Goal: Information Seeking & Learning: Learn about a topic

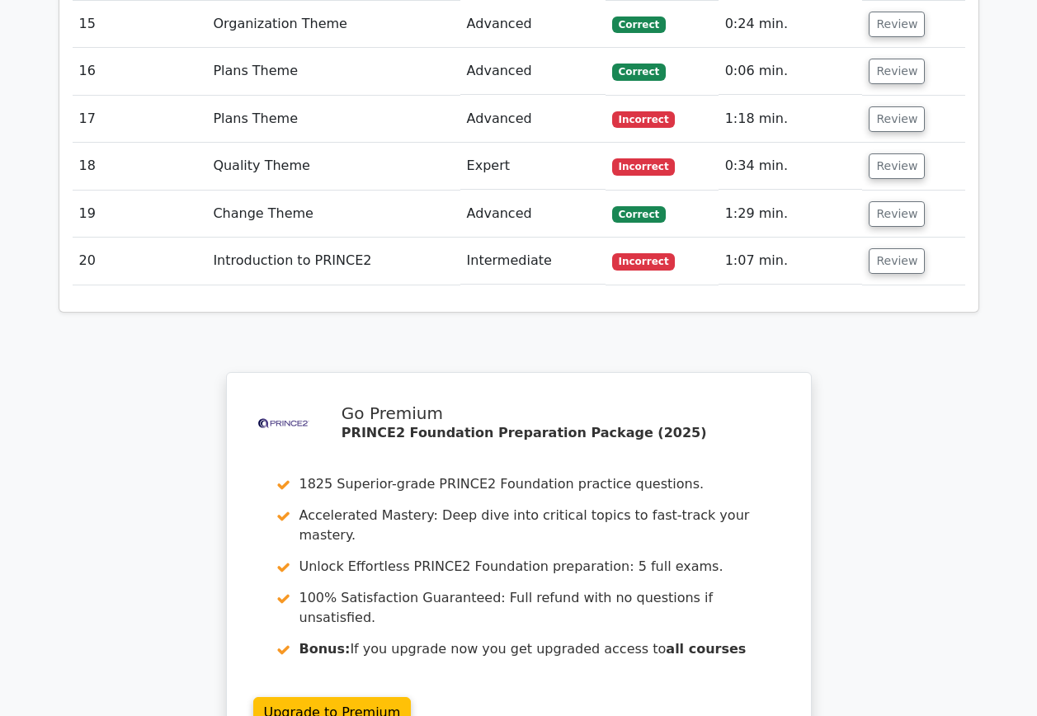
scroll to position [3294, 0]
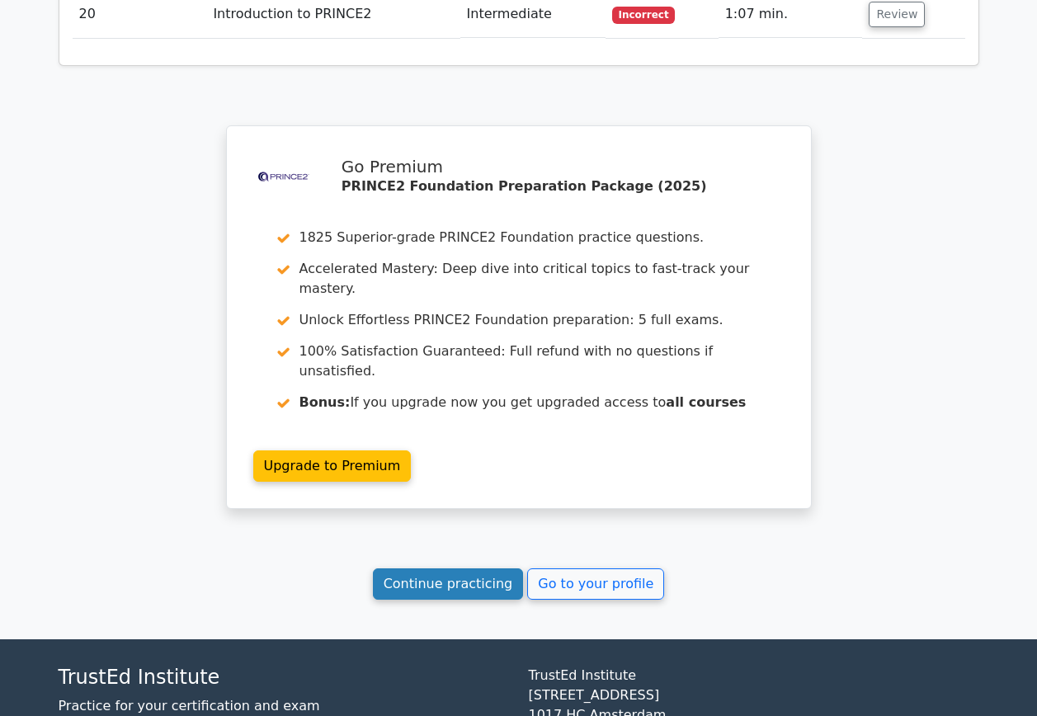
click at [468, 568] on link "Continue practicing" at bounding box center [448, 583] width 151 height 31
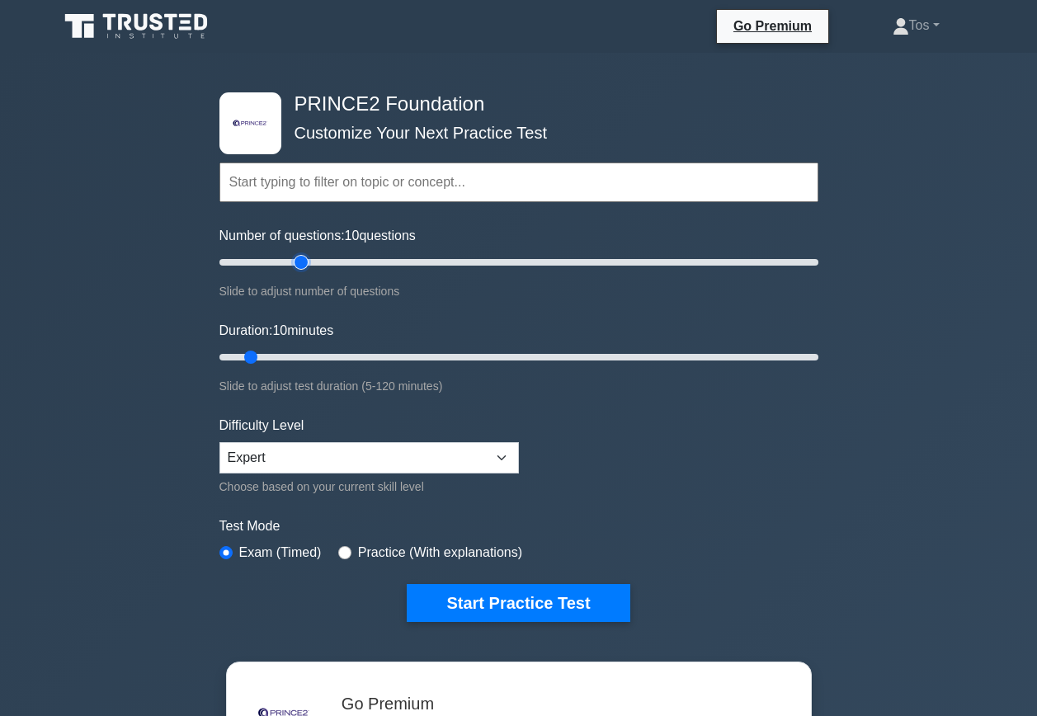
type input "30"
click at [307, 262] on input "Number of questions: 10 questions" at bounding box center [518, 262] width 599 height 20
click at [295, 355] on input "Duration: 20 minutes" at bounding box center [518, 357] width 599 height 20
type input "25"
click at [315, 358] on input "Duration: 25 minutes" at bounding box center [518, 357] width 599 height 20
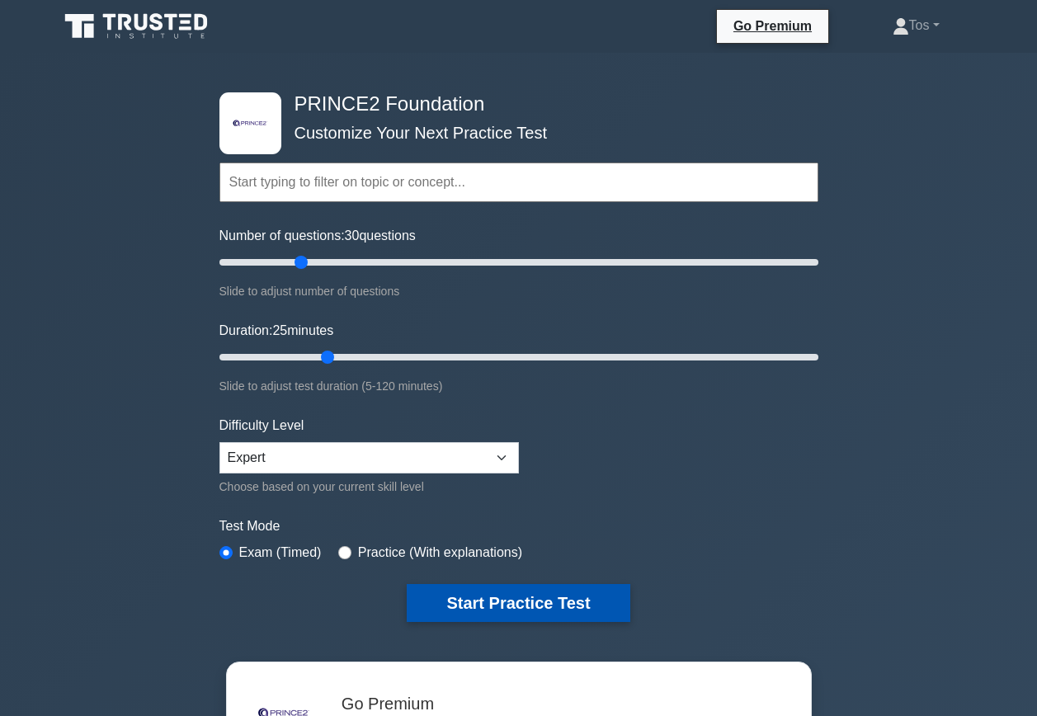
click at [518, 595] on button "Start Practice Test" at bounding box center [518, 603] width 223 height 38
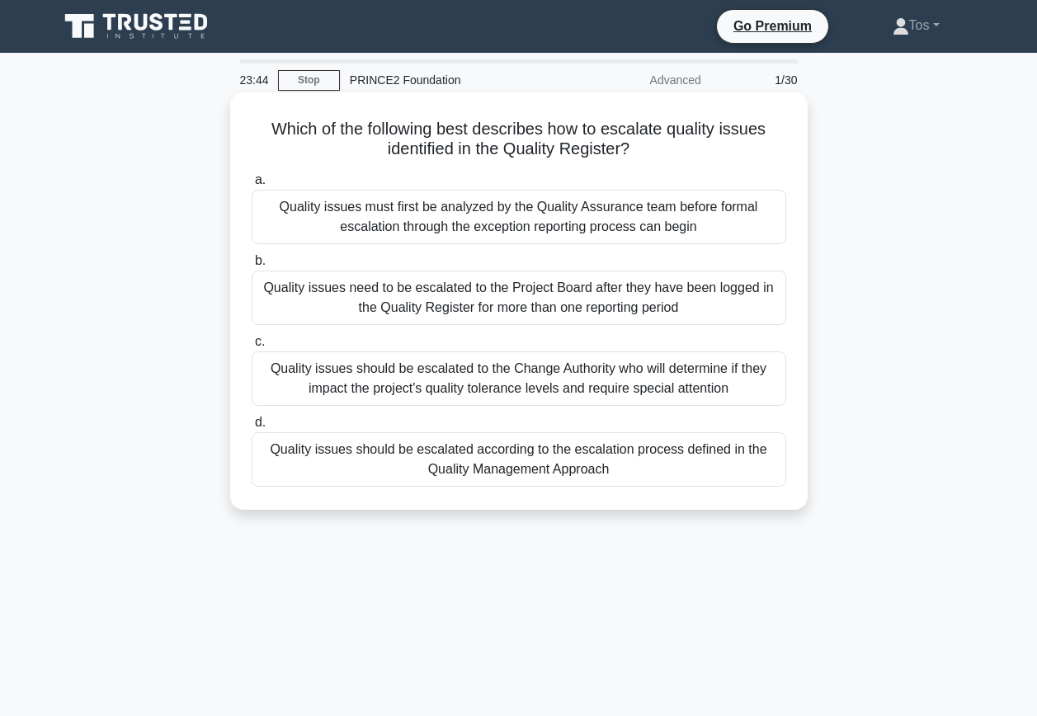
click at [430, 459] on div "Quality issues should be escalated according to the escalation process defined …" at bounding box center [519, 459] width 534 height 54
click at [252, 428] on input "d. Quality issues should be escalated according to the escalation process defin…" at bounding box center [252, 422] width 0 height 11
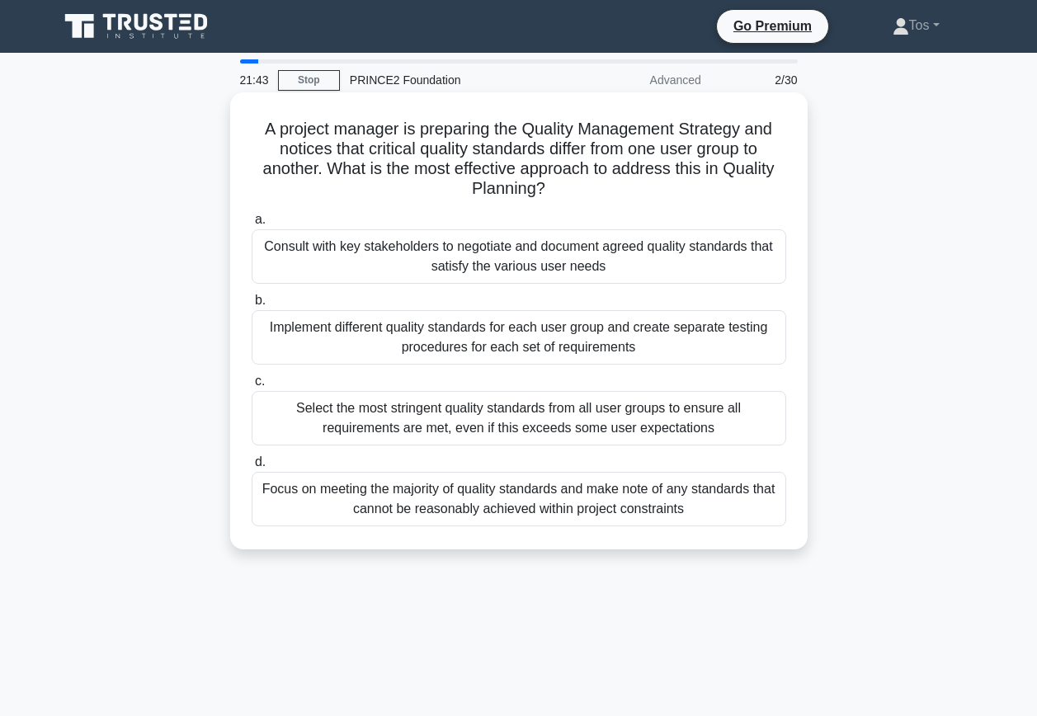
click at [451, 339] on div "Implement different quality standards for each user group and create separate t…" at bounding box center [519, 337] width 534 height 54
click at [252, 306] on input "b. Implement different quality standards for each user group and create separat…" at bounding box center [252, 300] width 0 height 11
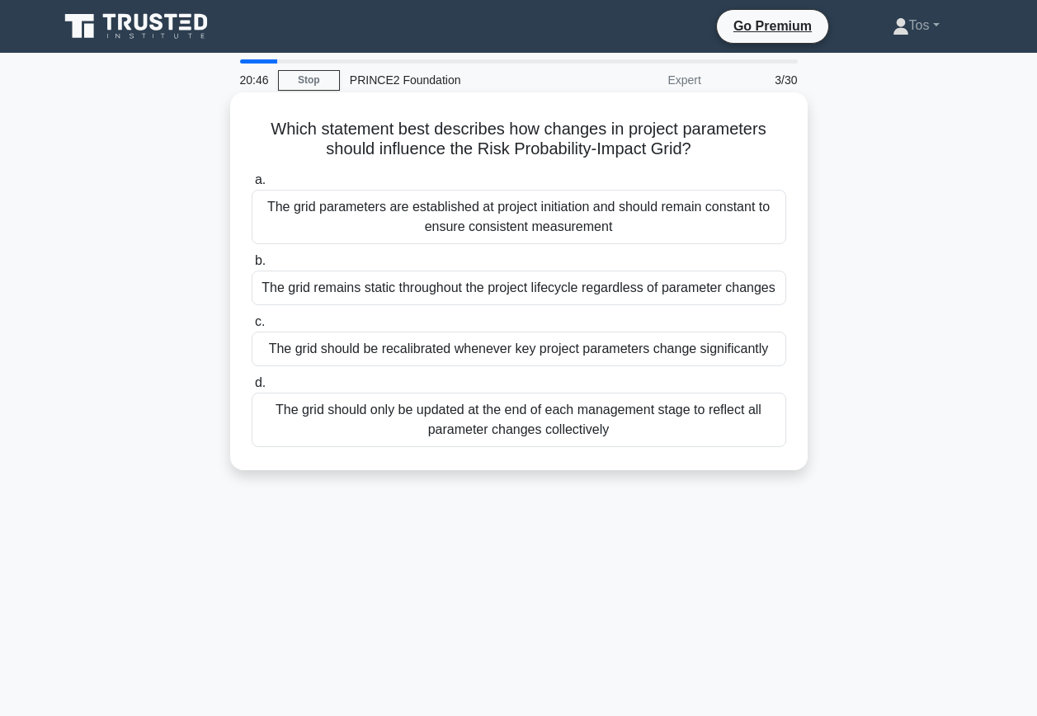
click at [506, 435] on div "The grid should only be updated at the end of each management stage to reflect …" at bounding box center [519, 420] width 534 height 54
click at [252, 388] on input "d. The grid should only be updated at the end of each management stage to refle…" at bounding box center [252, 383] width 0 height 11
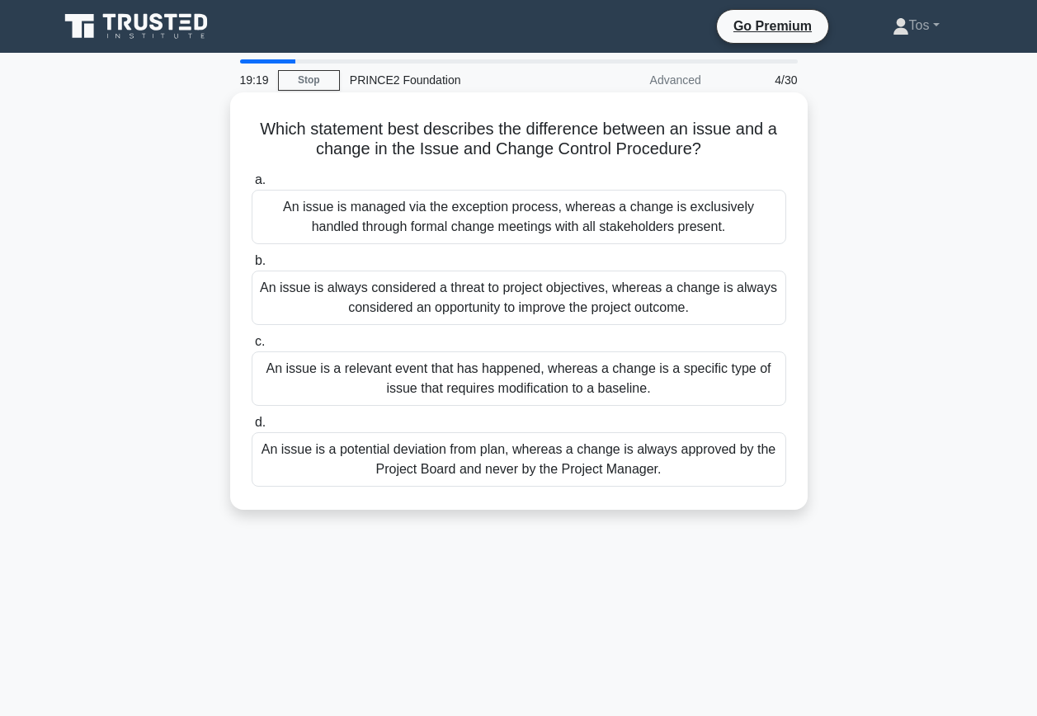
click at [336, 390] on div "An issue is a relevant event that has happened, whereas a change is a specific …" at bounding box center [519, 378] width 534 height 54
click at [252, 347] on input "c. An issue is a relevant event that has happened, whereas a change is a specif…" at bounding box center [252, 341] width 0 height 11
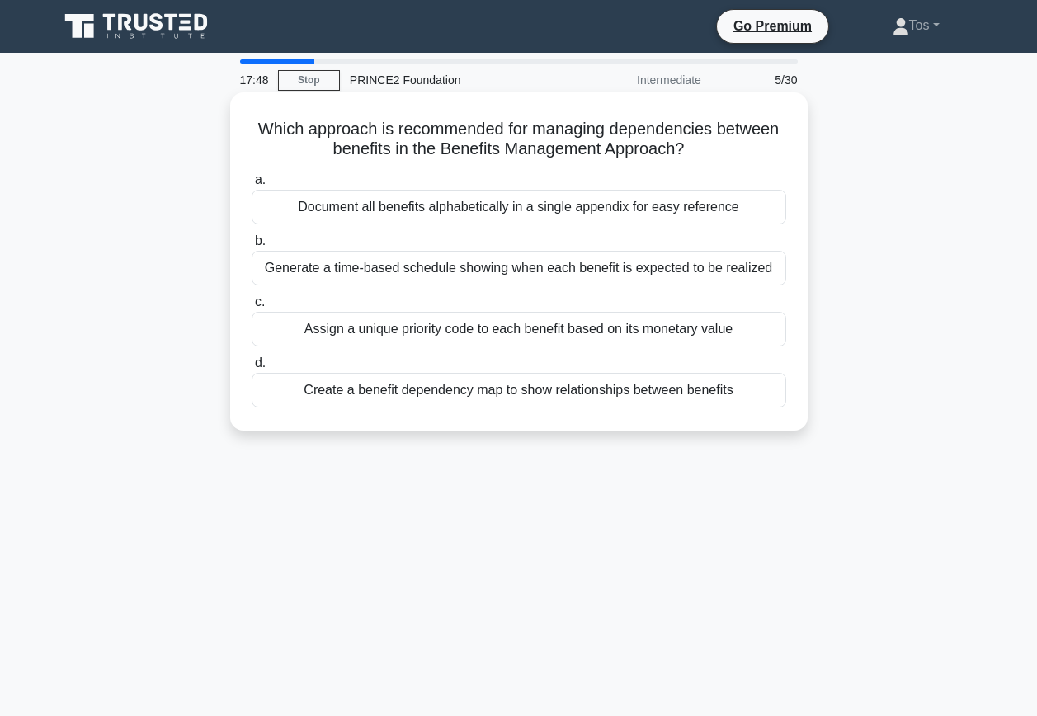
click at [540, 393] on div "Create a benefit dependency map to show relationships between benefits" at bounding box center [519, 390] width 534 height 35
click at [252, 369] on input "d. Create a benefit dependency map to show relationships between benefits" at bounding box center [252, 363] width 0 height 11
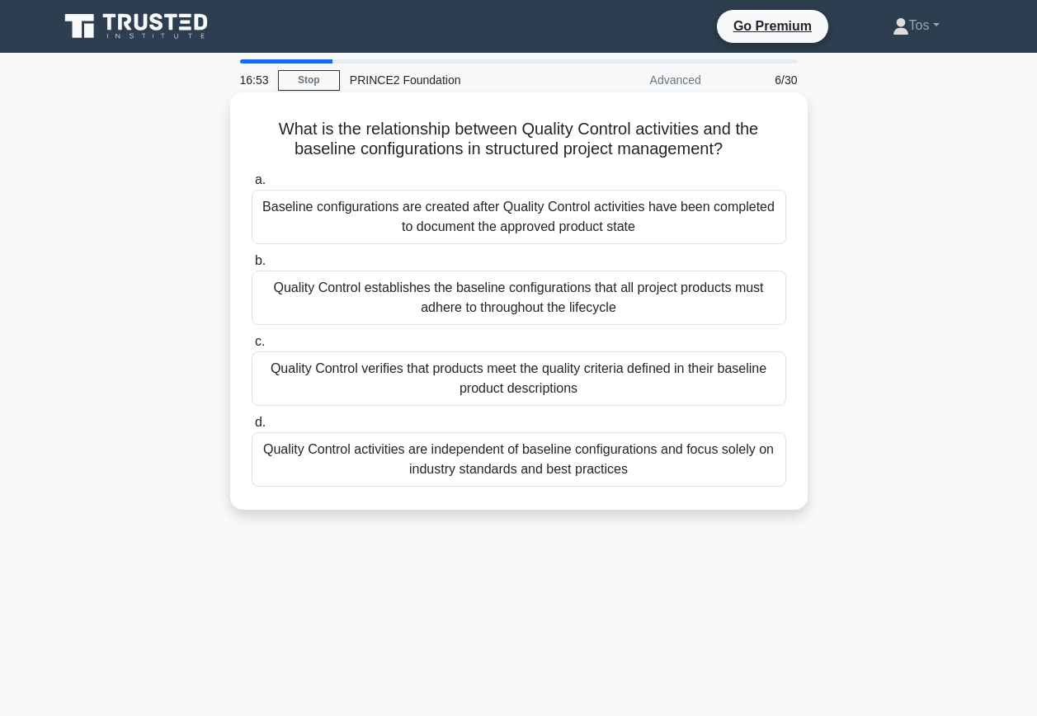
click at [583, 384] on div "Quality Control verifies that products meet the quality criteria defined in the…" at bounding box center [519, 378] width 534 height 54
click at [252, 347] on input "c. Quality Control verifies that products meet the quality criteria defined in …" at bounding box center [252, 341] width 0 height 11
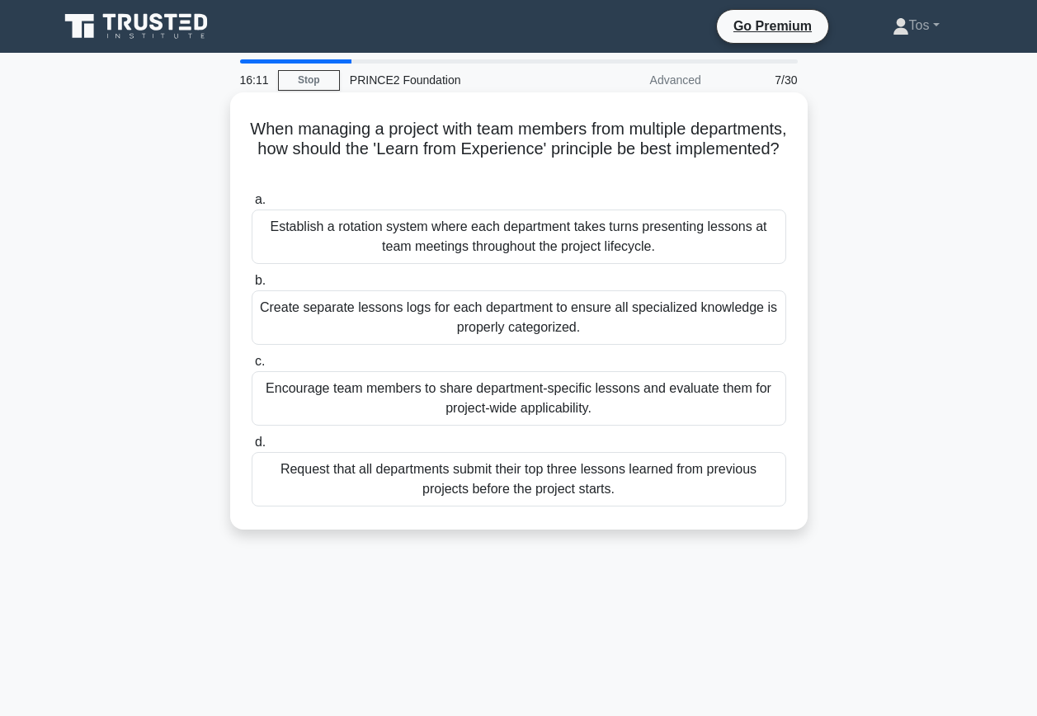
click at [287, 392] on div "Encourage team members to share department-specific lessons and evaluate them f…" at bounding box center [519, 398] width 534 height 54
click at [252, 367] on input "c. Encourage team members to share department-specific lessons and evaluate the…" at bounding box center [252, 361] width 0 height 11
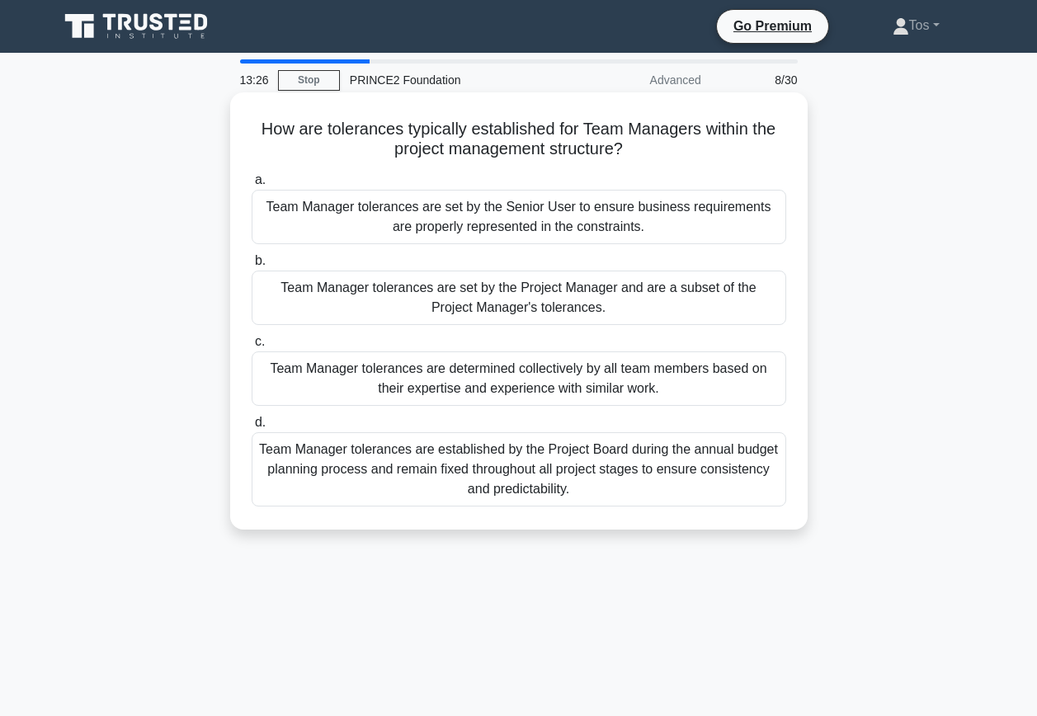
click at [567, 301] on div "Team Manager tolerances are set by the Project Manager and are a subset of the …" at bounding box center [519, 298] width 534 height 54
click at [252, 266] on input "b. Team Manager tolerances are set by the Project Manager and are a subset of t…" at bounding box center [252, 261] width 0 height 11
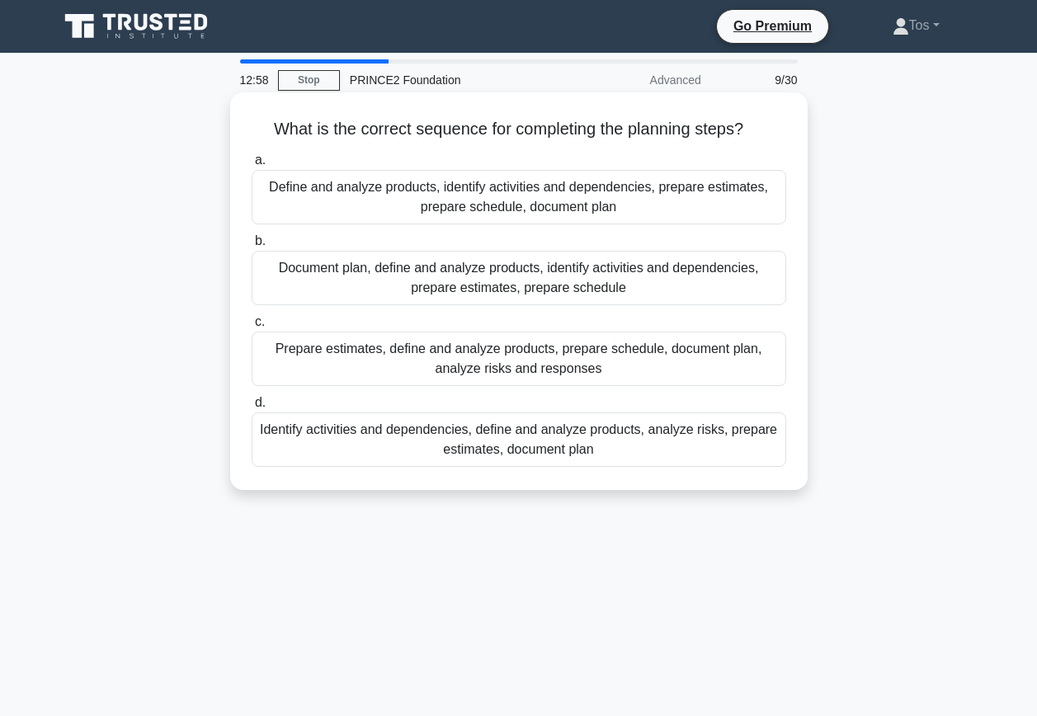
click at [556, 218] on div "Define and analyze products, identify activities and dependencies, prepare esti…" at bounding box center [519, 197] width 534 height 54
click at [252, 166] on input "a. Define and analyze products, identify activities and dependencies, prepare e…" at bounding box center [252, 160] width 0 height 11
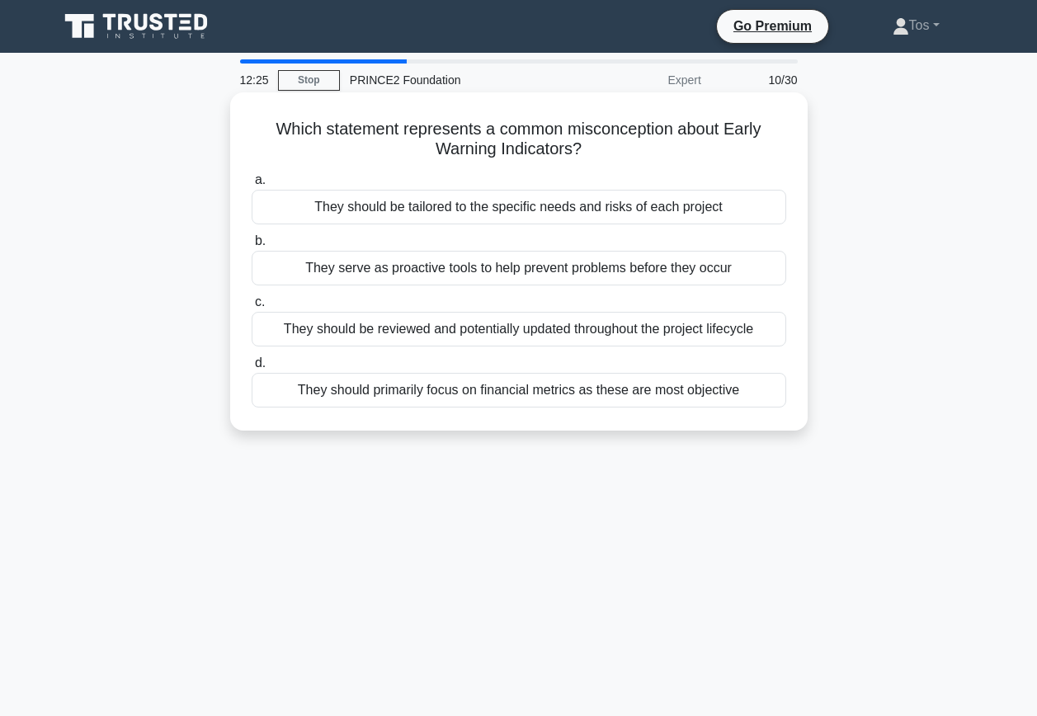
click at [476, 397] on div "They should primarily focus on financial metrics as these are most objective" at bounding box center [519, 390] width 534 height 35
click at [252, 369] on input "d. They should primarily focus on financial metrics as these are most objective" at bounding box center [252, 363] width 0 height 11
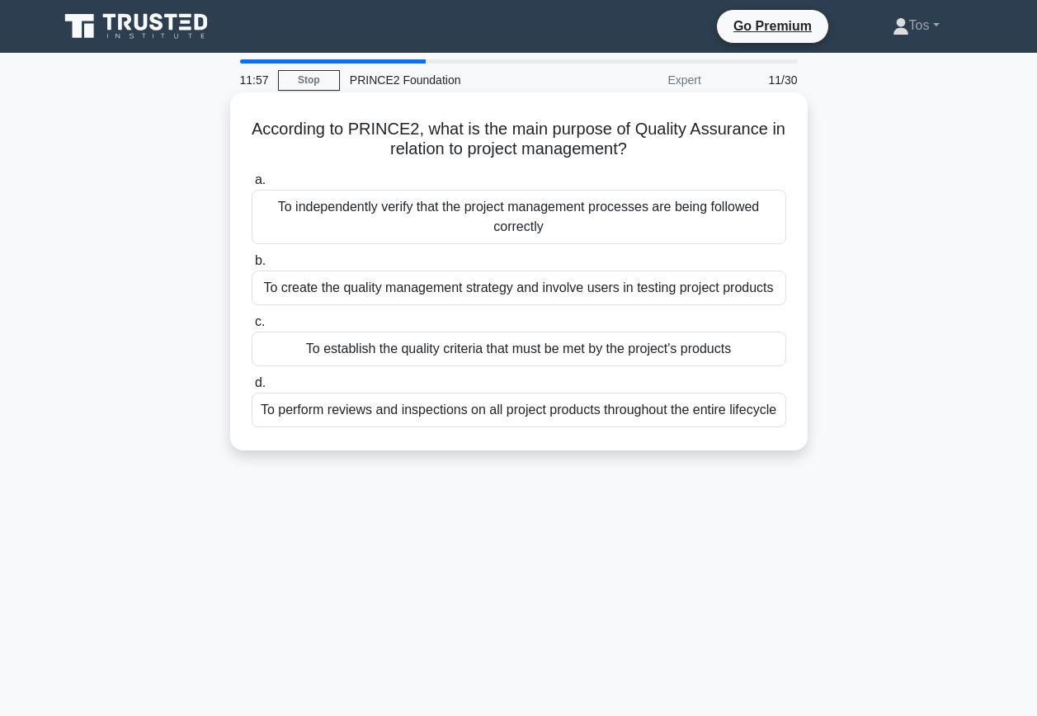
click at [454, 346] on div "To establish the quality criteria that must be met by the project's products" at bounding box center [519, 349] width 534 height 35
click at [252, 327] on input "c. To establish the quality criteria that must be met by the project's products" at bounding box center [252, 322] width 0 height 11
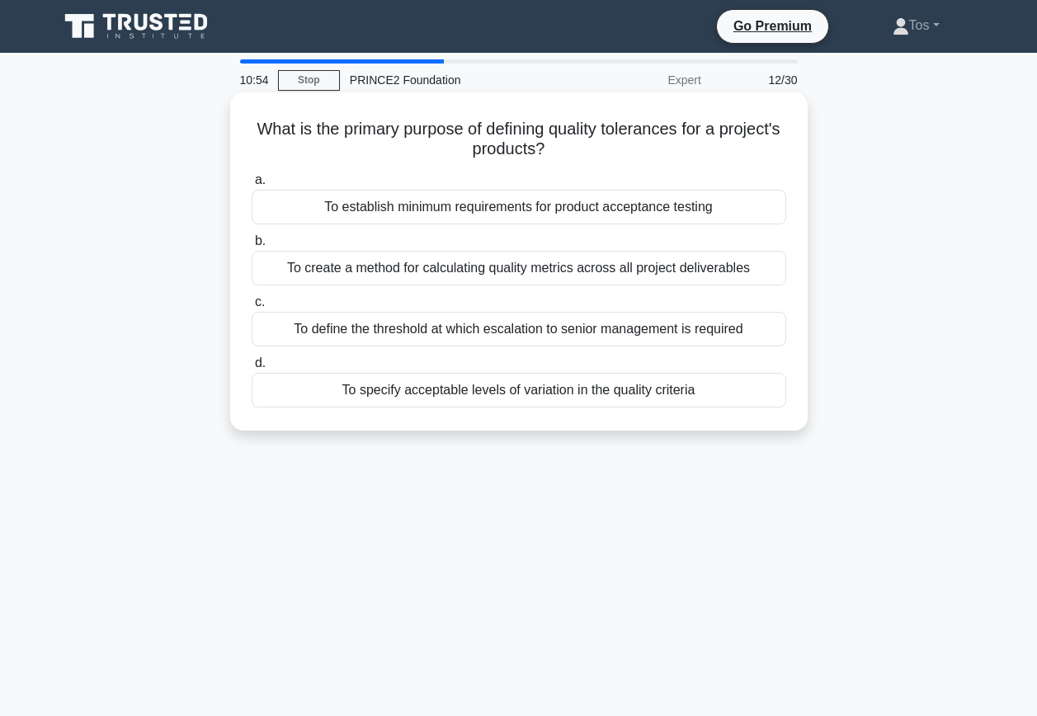
click at [431, 399] on div "To specify acceptable levels of variation in the quality criteria" at bounding box center [519, 390] width 534 height 35
click at [252, 369] on input "d. To specify acceptable levels of variation in the quality criteria" at bounding box center [252, 363] width 0 height 11
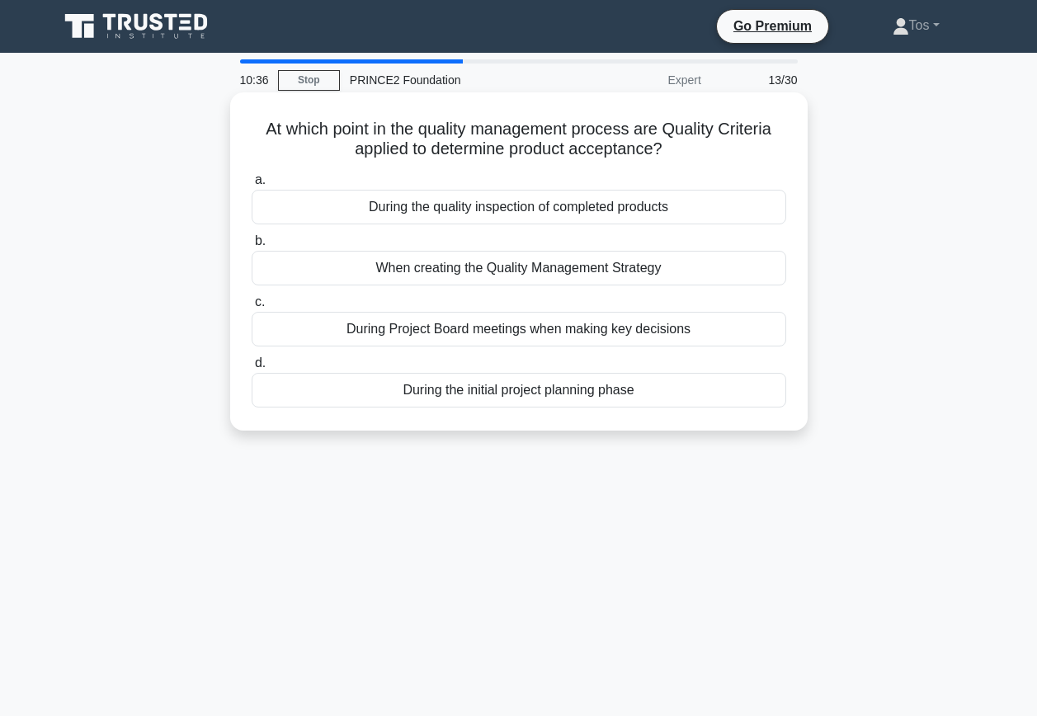
click at [453, 393] on div "During the initial project planning phase" at bounding box center [519, 390] width 534 height 35
click at [252, 369] on input "d. During the initial project planning phase" at bounding box center [252, 363] width 0 height 11
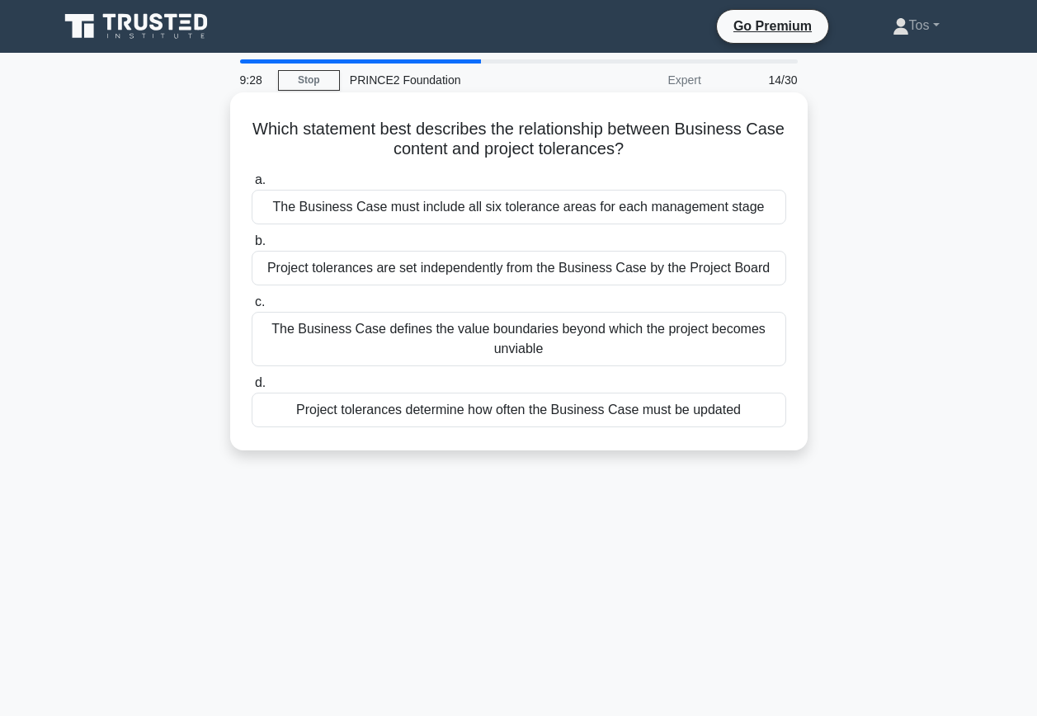
click at [322, 348] on div "The Business Case defines the value boundaries beyond which the project becomes…" at bounding box center [519, 339] width 534 height 54
click at [252, 308] on input "c. The Business Case defines the value boundaries beyond which the project beco…" at bounding box center [252, 302] width 0 height 11
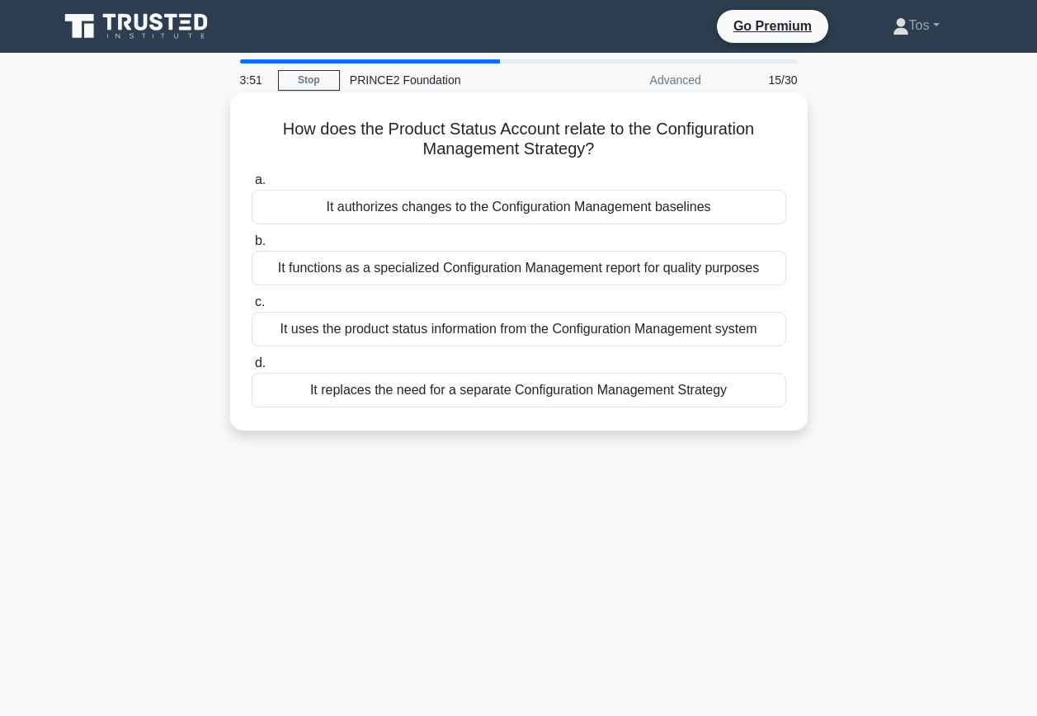
click at [393, 330] on div "It uses the product status information from the Configuration Management system" at bounding box center [519, 329] width 534 height 35
click at [252, 308] on input "c. It uses the product status information from the Configuration Management sys…" at bounding box center [252, 302] width 0 height 11
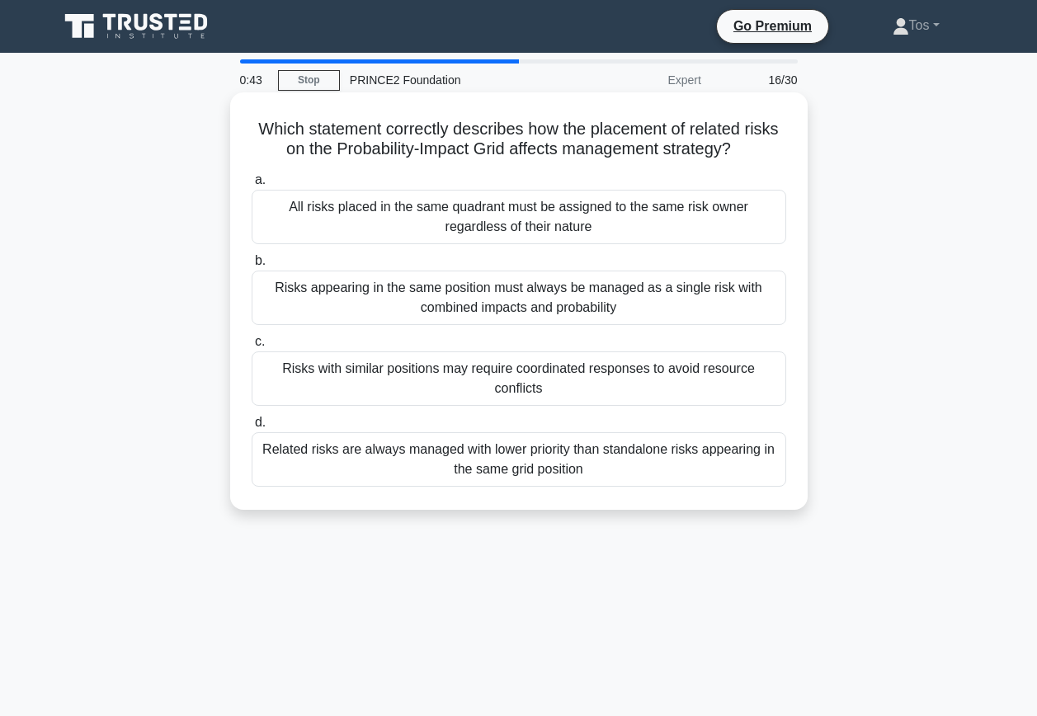
click at [466, 395] on div "Risks with similar positions may require coordinated responses to avoid resourc…" at bounding box center [519, 378] width 534 height 54
click at [252, 347] on input "c. Risks with similar positions may require coordinated responses to avoid reso…" at bounding box center [252, 341] width 0 height 11
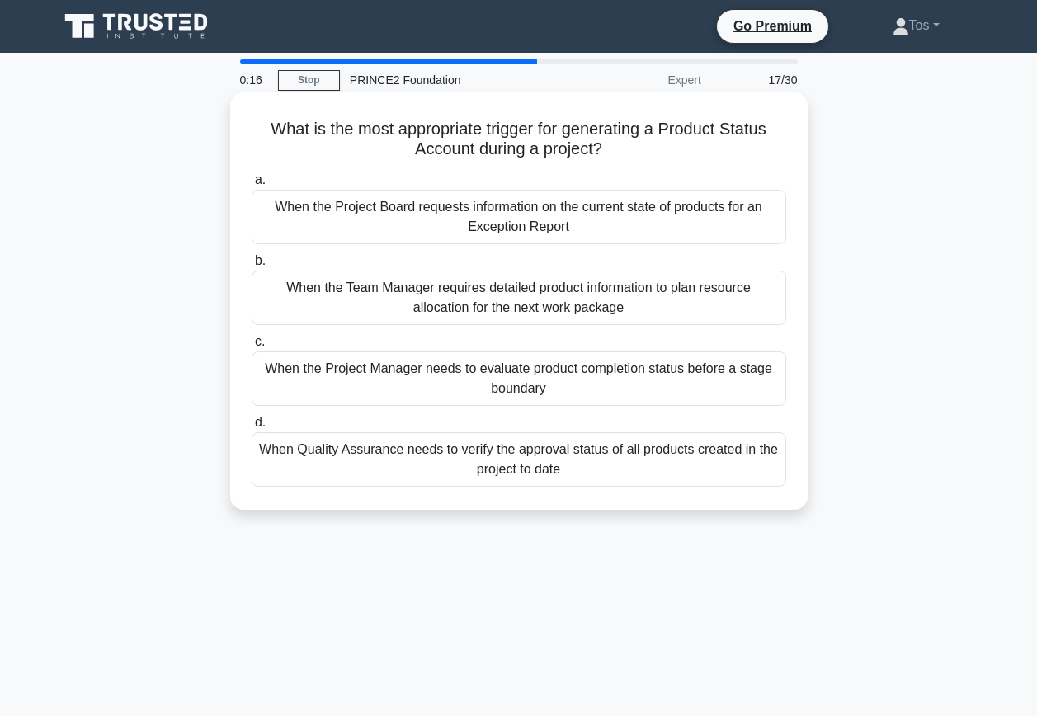
click at [550, 460] on div "When Quality Assurance needs to verify the approval status of all products crea…" at bounding box center [519, 459] width 534 height 54
click at [252, 428] on input "d. When Quality Assurance needs to verify the approval status of all products c…" at bounding box center [252, 422] width 0 height 11
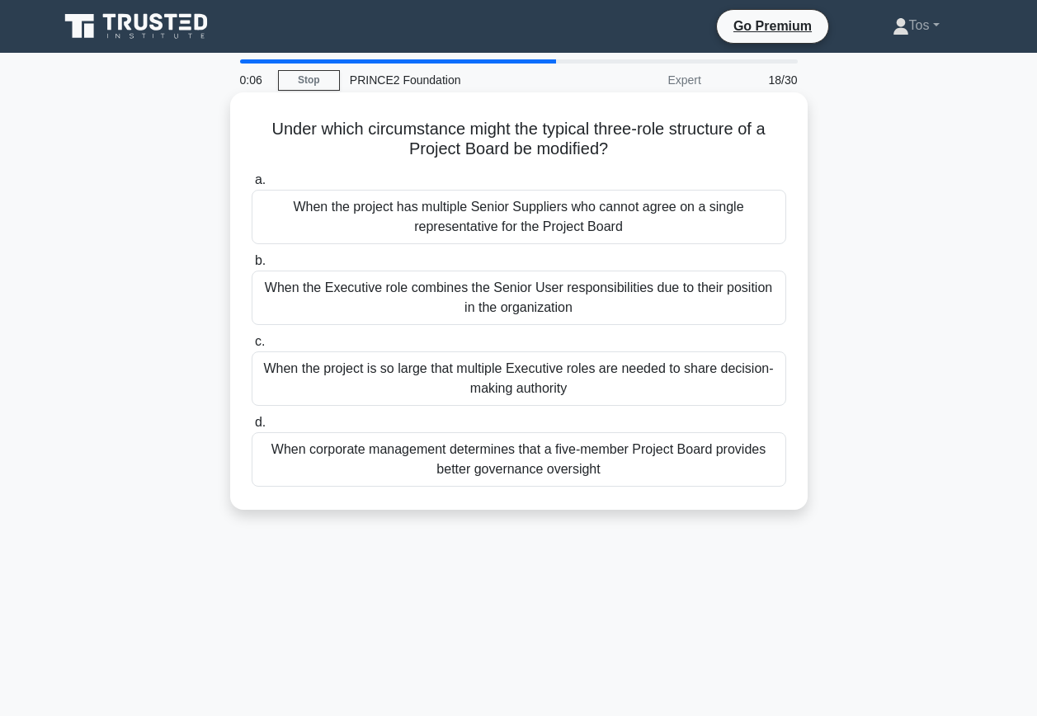
click at [454, 391] on div "When the project is so large that multiple Executive roles are needed to share …" at bounding box center [519, 378] width 534 height 54
click at [252, 347] on input "c. When the project is so large that multiple Executive roles are needed to sha…" at bounding box center [252, 341] width 0 height 11
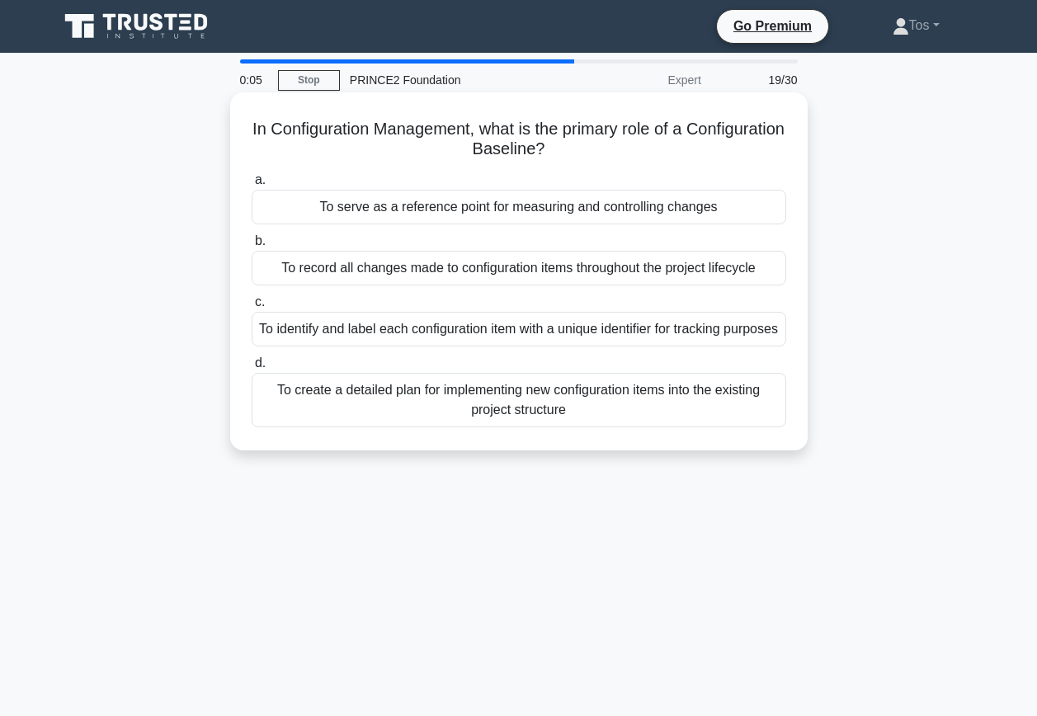
click at [448, 341] on div "To identify and label each configuration item with a unique identifier for trac…" at bounding box center [519, 329] width 534 height 35
click at [252, 308] on input "c. To identify and label each configuration item with a unique identifier for t…" at bounding box center [252, 302] width 0 height 11
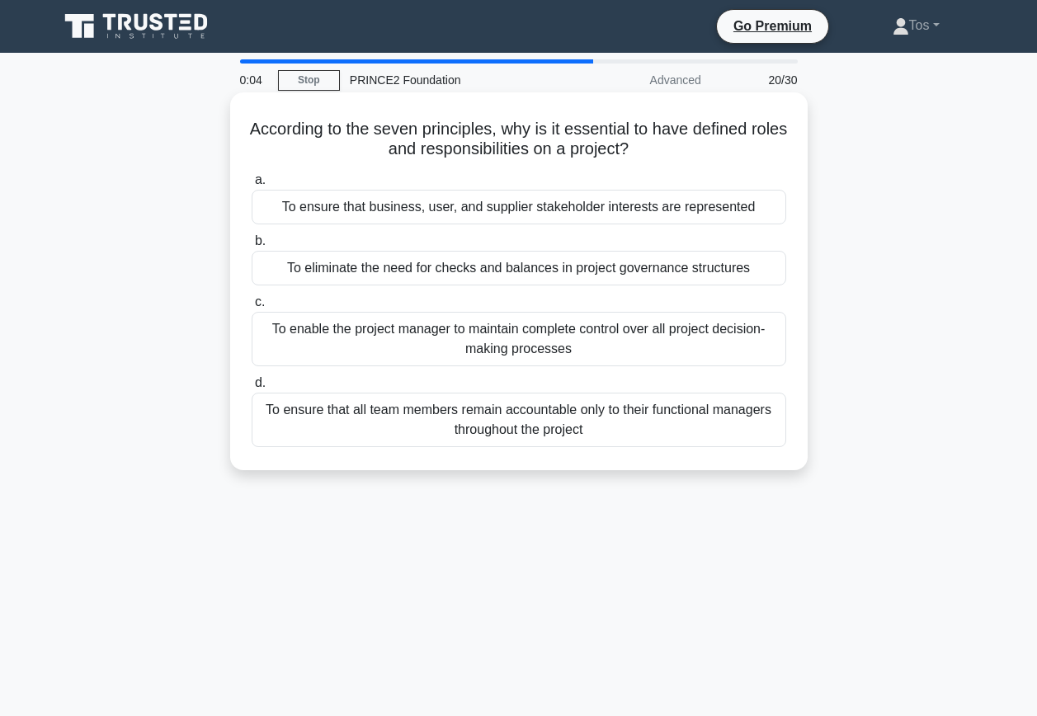
click at [435, 252] on div "To eliminate the need for checks and balances in project governance structures" at bounding box center [519, 268] width 534 height 35
click at [252, 247] on input "b. To eliminate the need for checks and balances in project governance structur…" at bounding box center [252, 241] width 0 height 11
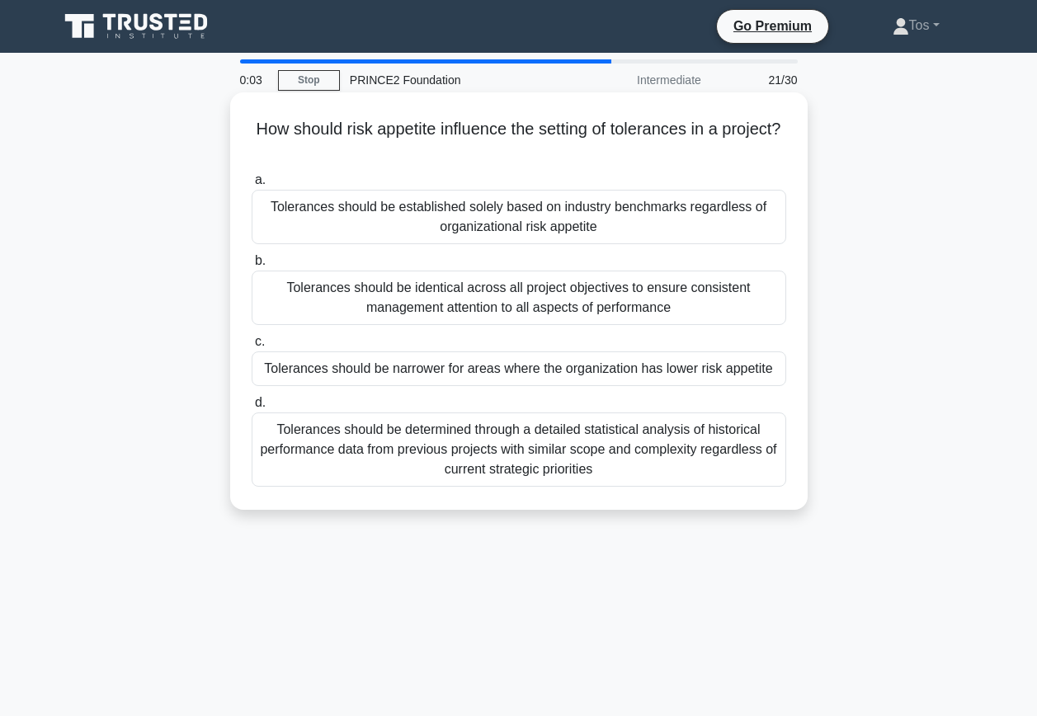
click at [402, 199] on div "Tolerances should be established solely based on industry benchmarks regardless…" at bounding box center [519, 217] width 534 height 54
click at [252, 186] on input "a. Tolerances should be established solely based on industry benchmarks regardl…" at bounding box center [252, 180] width 0 height 11
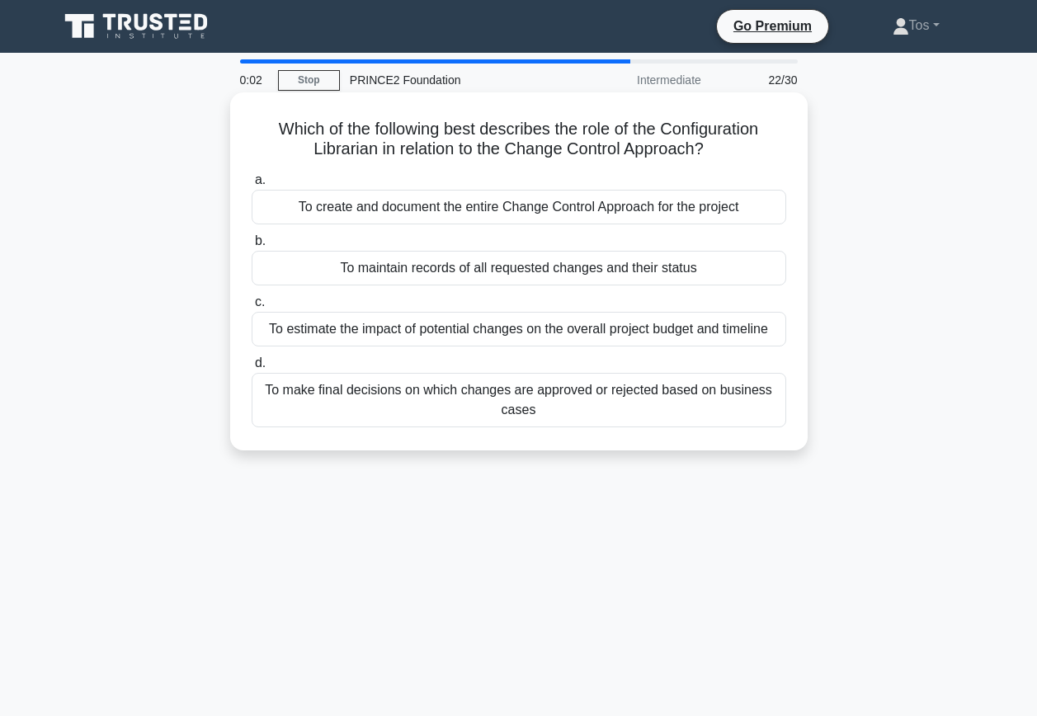
click at [403, 214] on div "To create and document the entire Change Control Approach for the project" at bounding box center [519, 207] width 534 height 35
click at [252, 186] on input "a. To create and document the entire Change Control Approach for the project" at bounding box center [252, 180] width 0 height 11
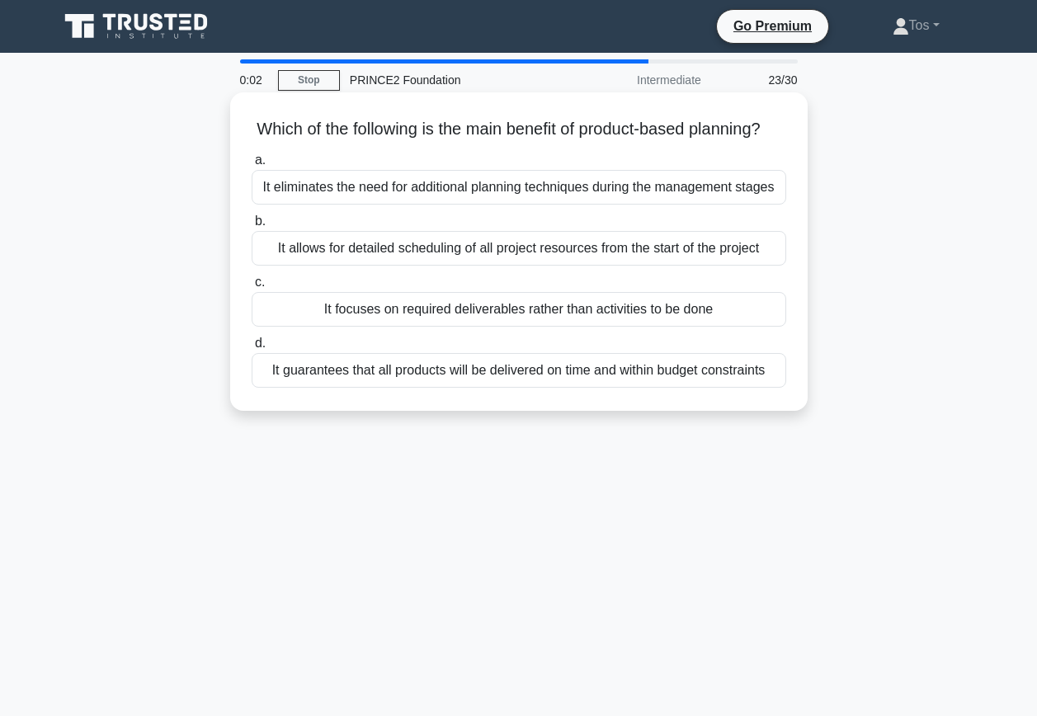
click at [398, 255] on div "It allows for detailed scheduling of all project resources from the start of th…" at bounding box center [519, 248] width 534 height 35
click at [252, 227] on input "b. It allows for detailed scheduling of all project resources from the start of…" at bounding box center [252, 221] width 0 height 11
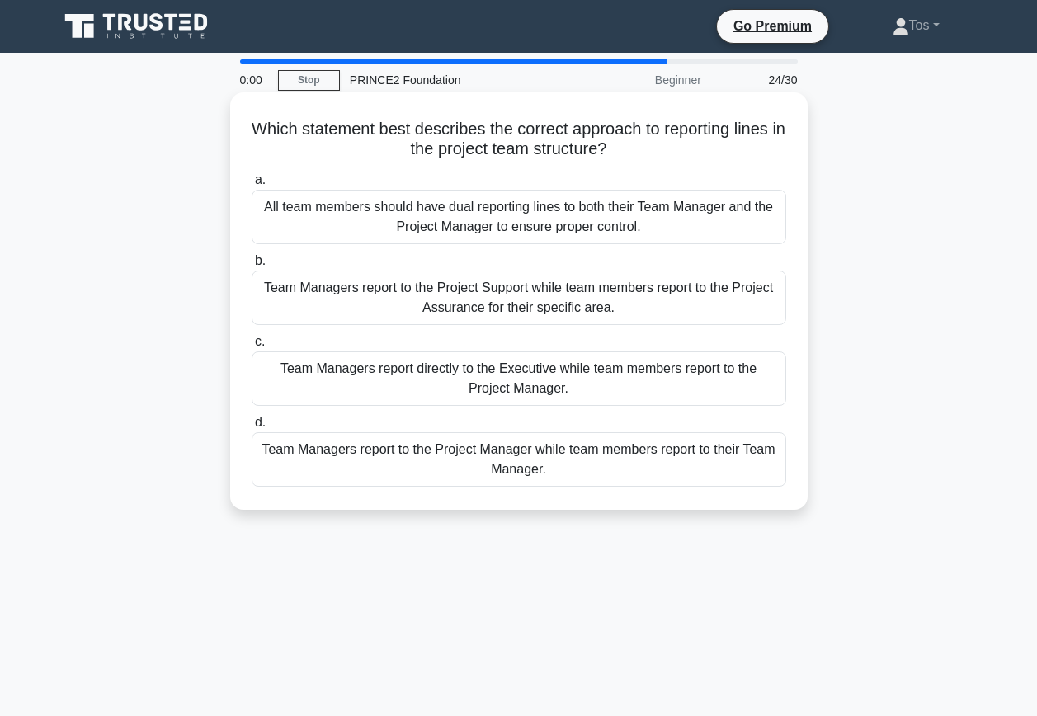
click at [374, 310] on div "Team Managers report to the Project Support while team members report to the Pr…" at bounding box center [519, 298] width 534 height 54
click at [252, 266] on input "b. Team Managers report to the Project Support while team members report to the…" at bounding box center [252, 261] width 0 height 11
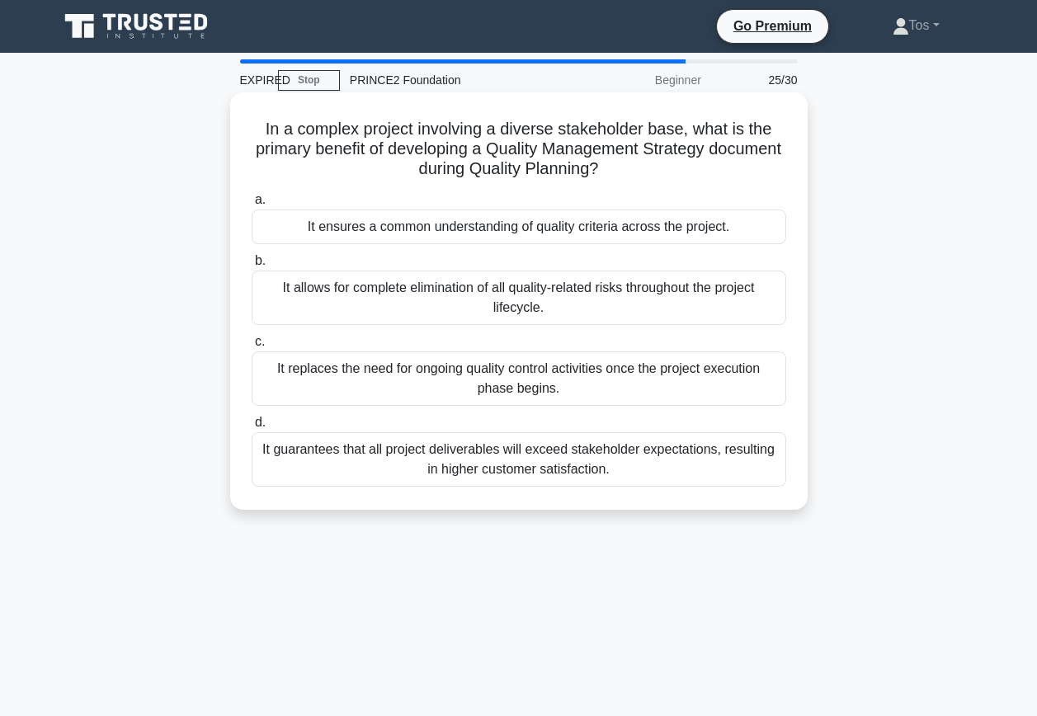
click at [350, 304] on div "It allows for complete elimination of all quality-related risks throughout the …" at bounding box center [519, 298] width 534 height 54
click at [252, 266] on input "b. It allows for complete elimination of all quality-related risks throughout t…" at bounding box center [252, 261] width 0 height 11
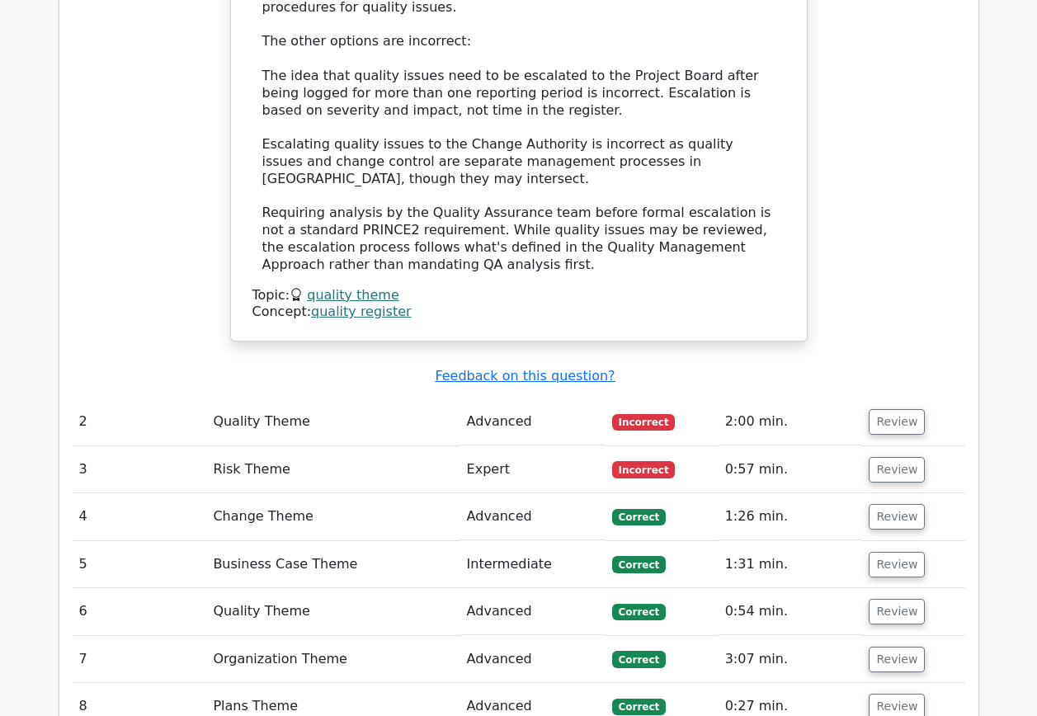
scroll to position [1979, 0]
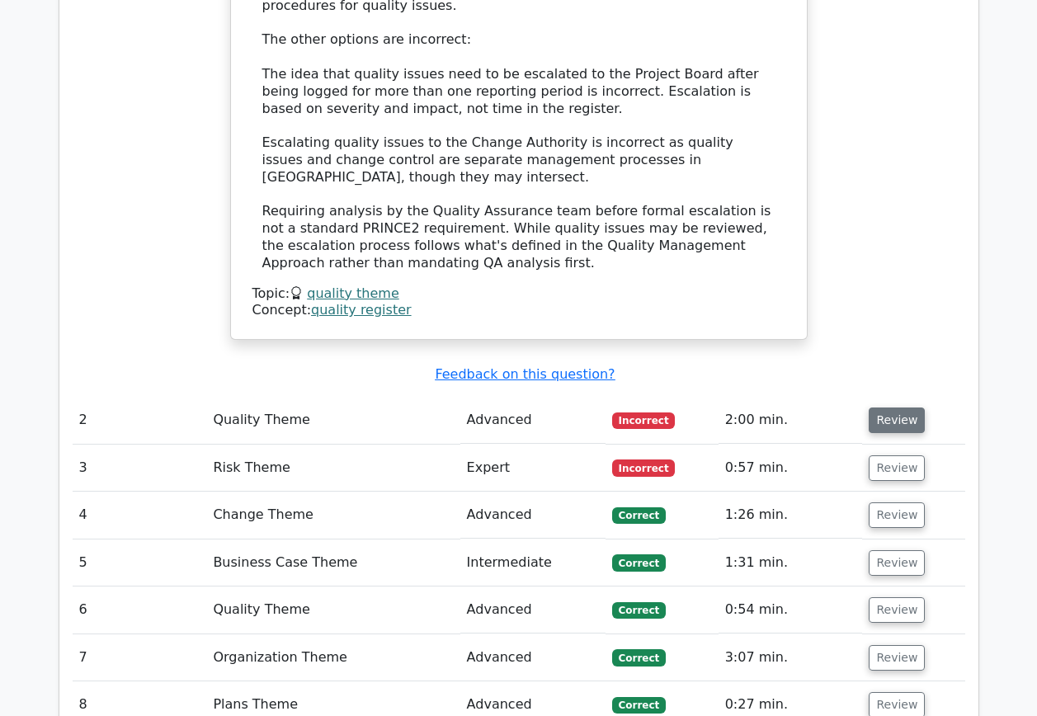
click at [893, 407] on button "Review" at bounding box center [896, 420] width 56 height 26
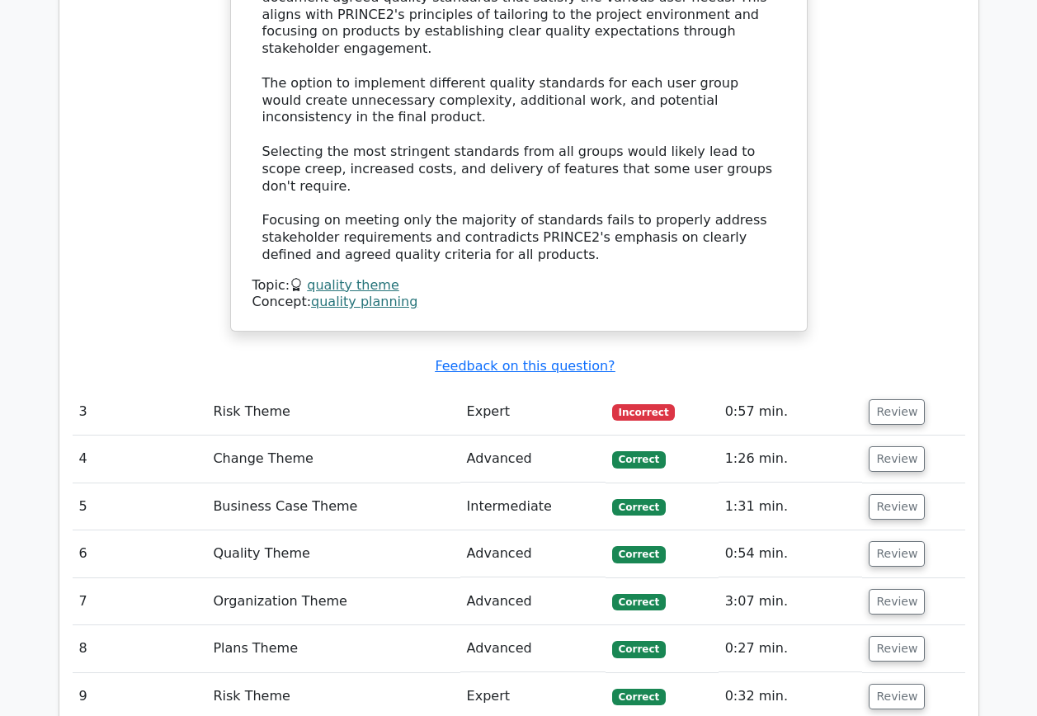
scroll to position [2969, 0]
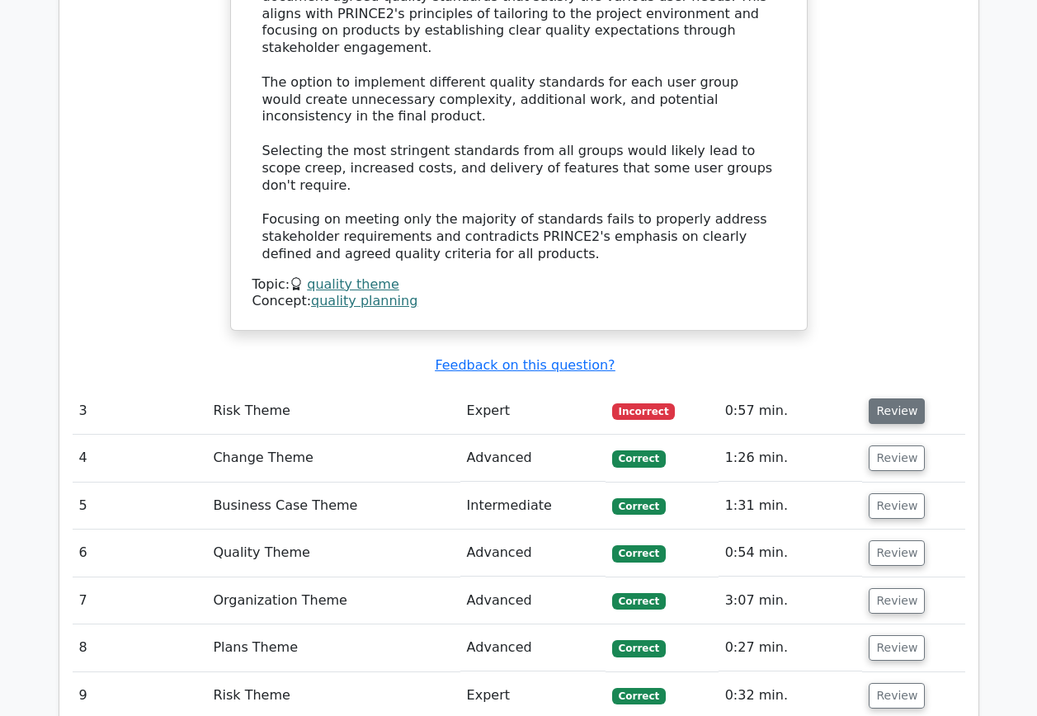
click at [887, 398] on button "Review" at bounding box center [896, 411] width 56 height 26
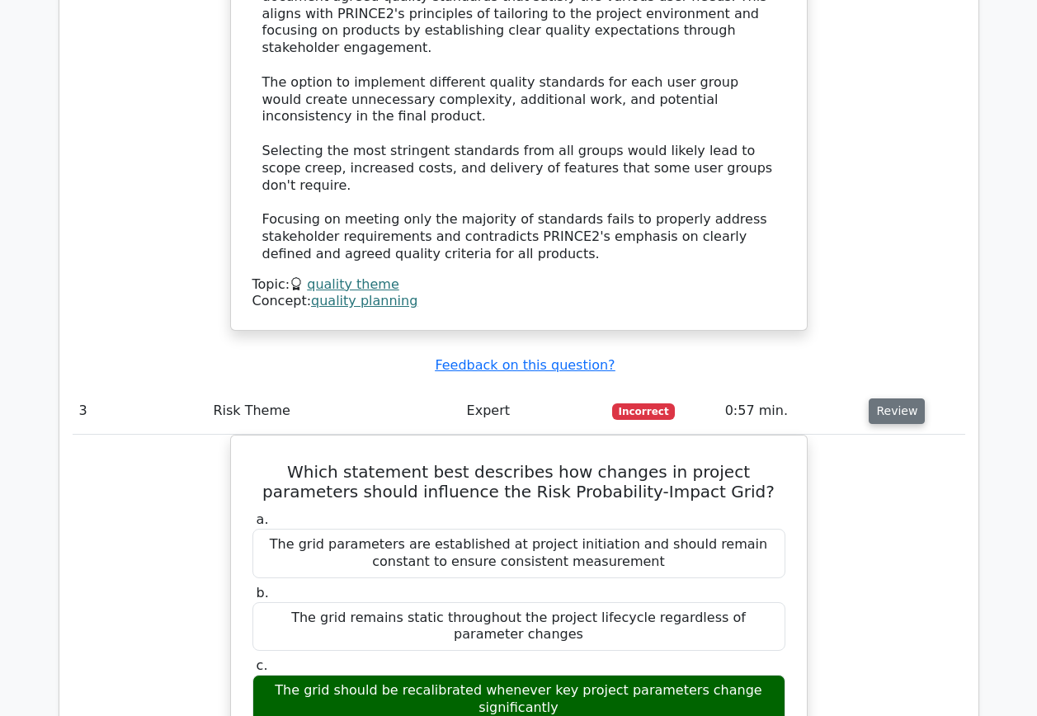
click at [882, 398] on button "Review" at bounding box center [896, 411] width 56 height 26
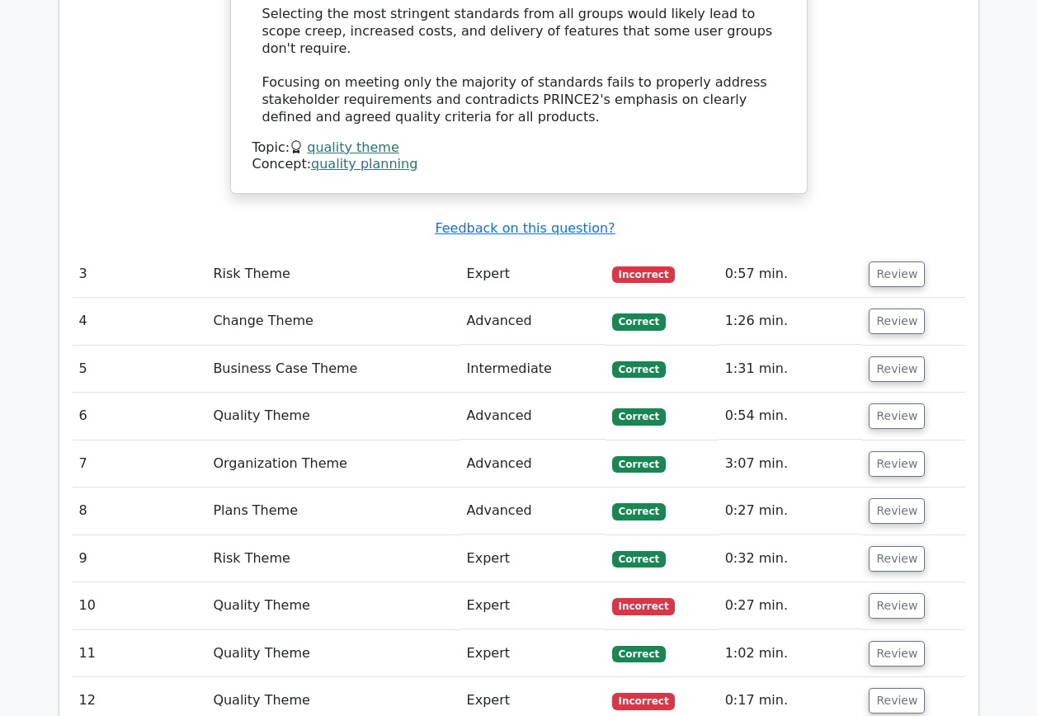
scroll to position [3134, 0]
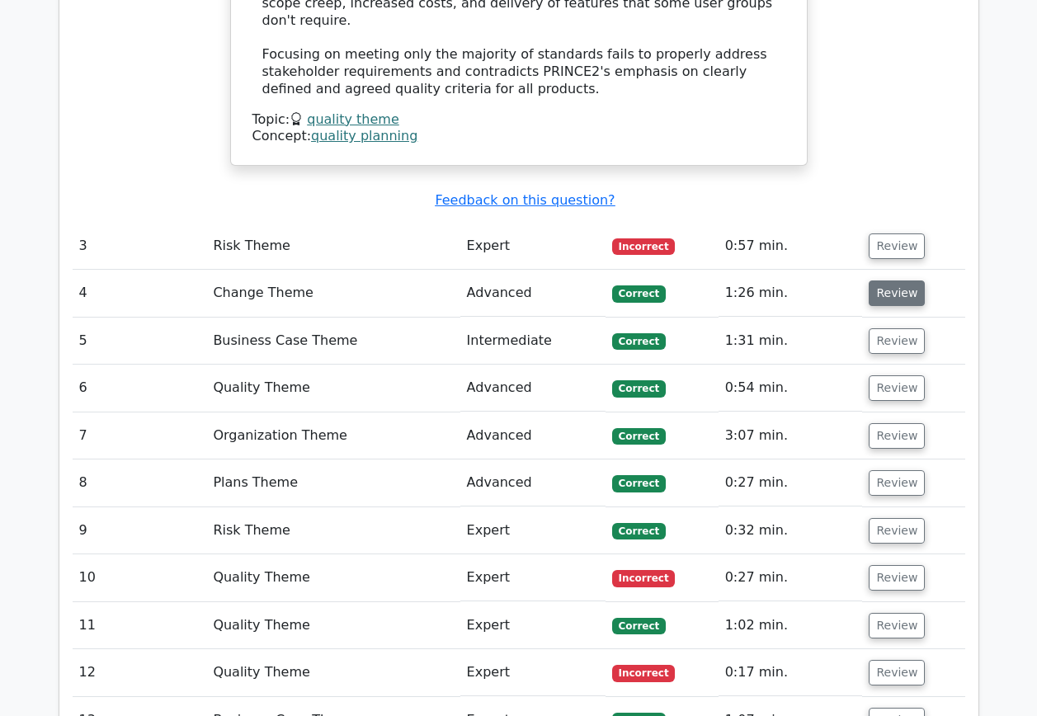
click at [887, 280] on button "Review" at bounding box center [896, 293] width 56 height 26
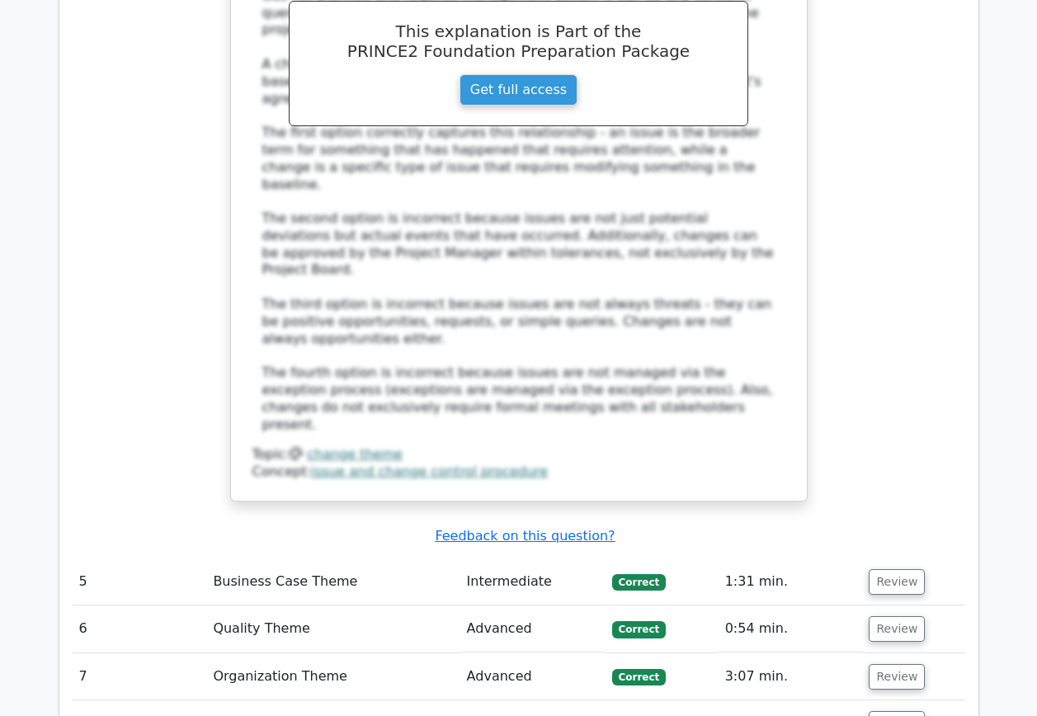
scroll to position [3959, 0]
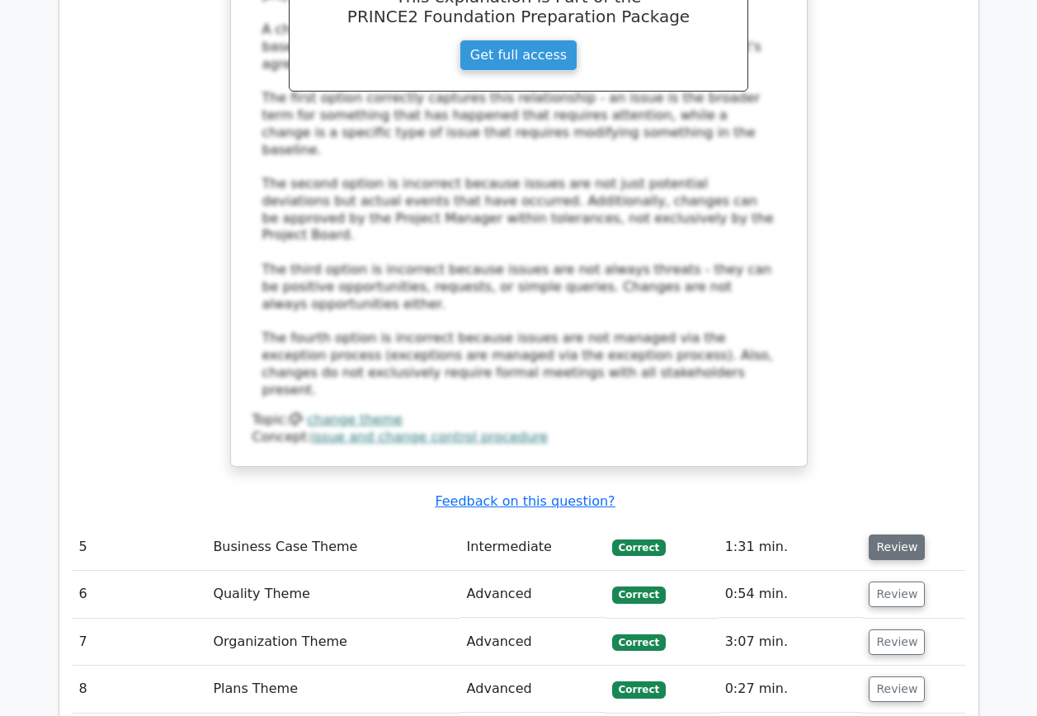
click at [892, 534] on button "Review" at bounding box center [896, 547] width 56 height 26
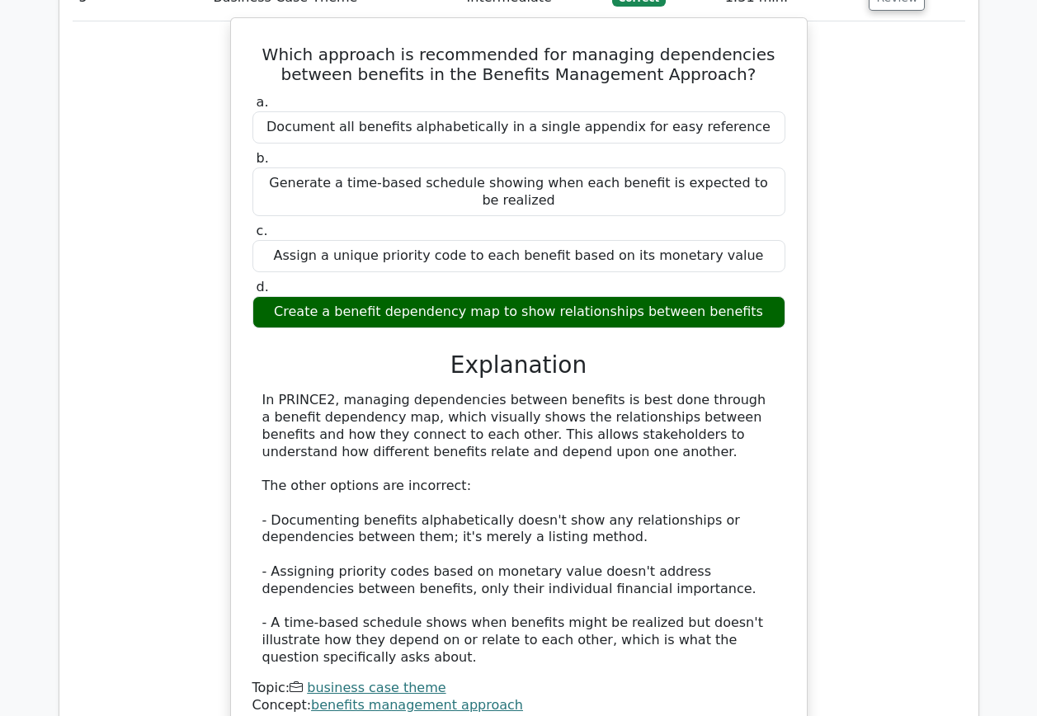
scroll to position [4536, 0]
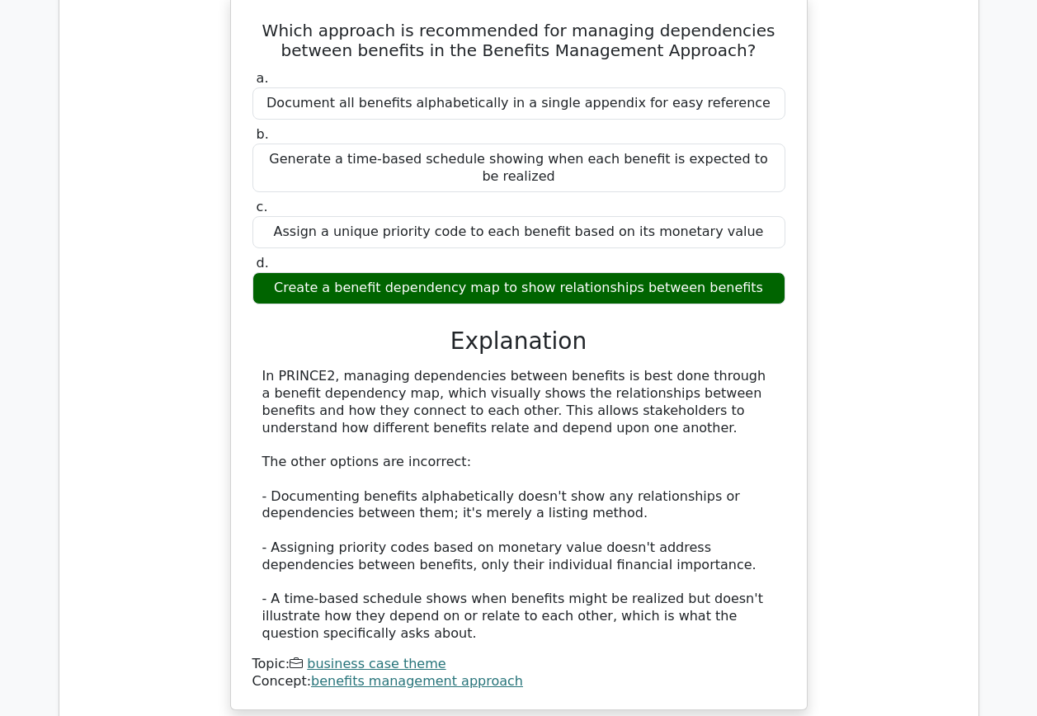
click at [892, 100] on div "Which approach is recommended for managing dependencies between benefits in the…" at bounding box center [519, 361] width 892 height 736
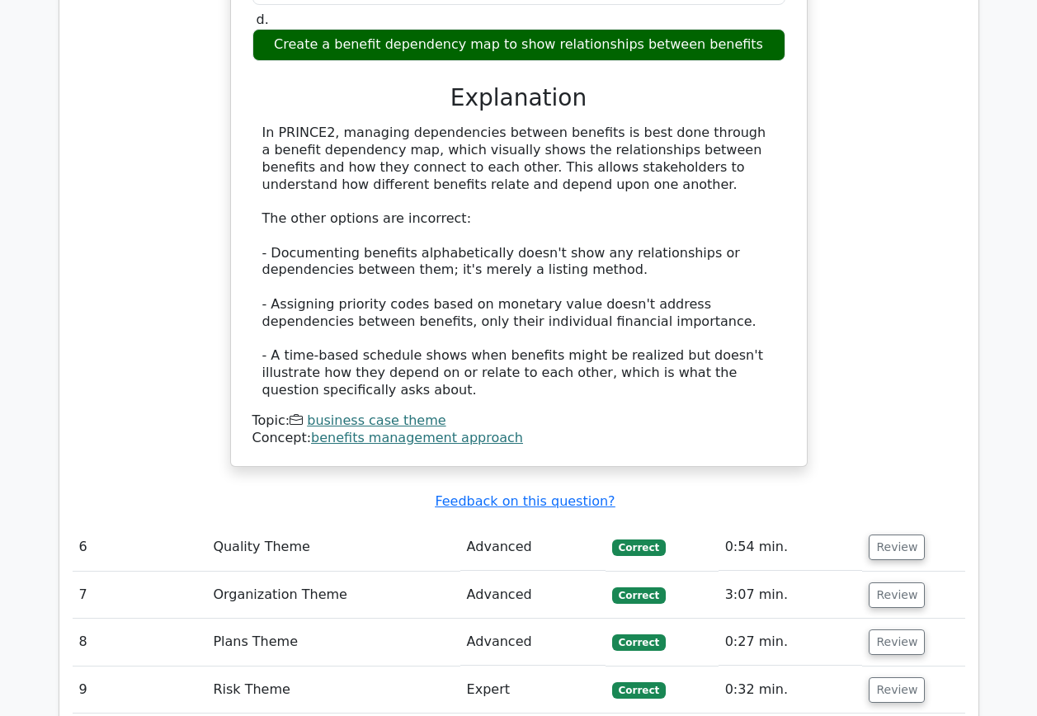
scroll to position [4783, 0]
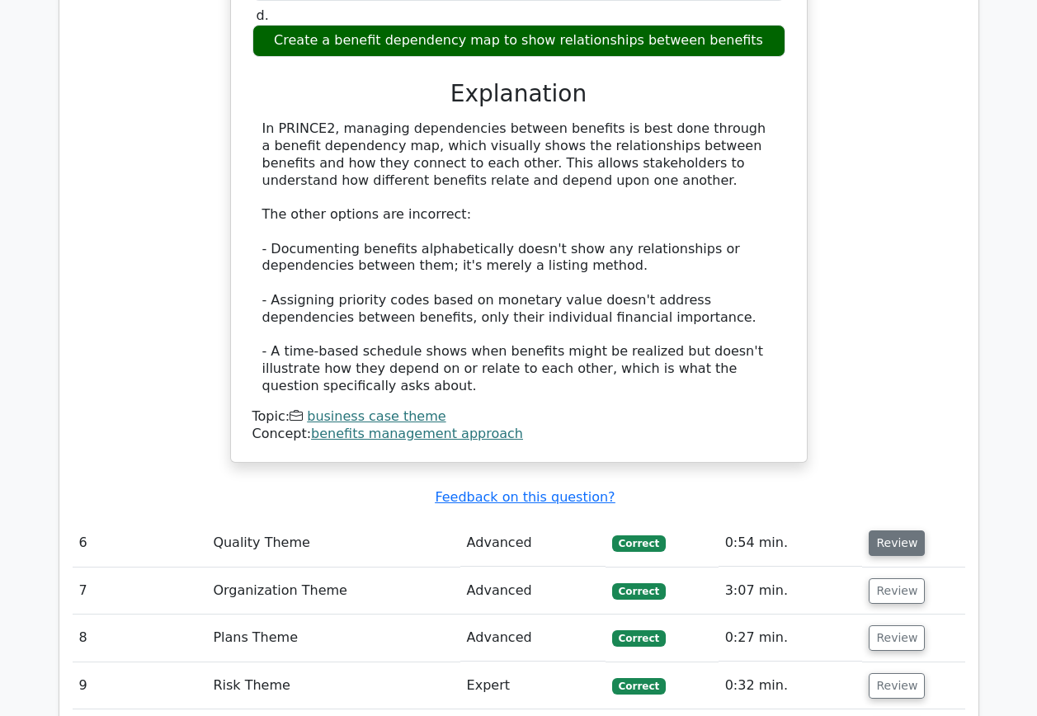
click at [895, 530] on button "Review" at bounding box center [896, 543] width 56 height 26
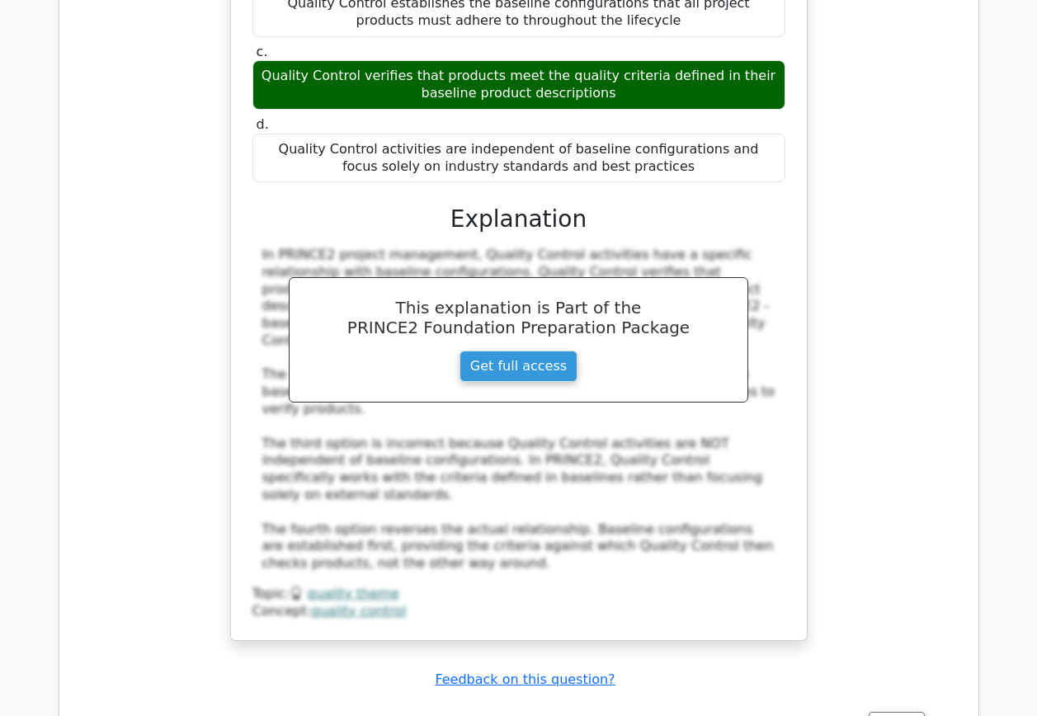
scroll to position [5608, 0]
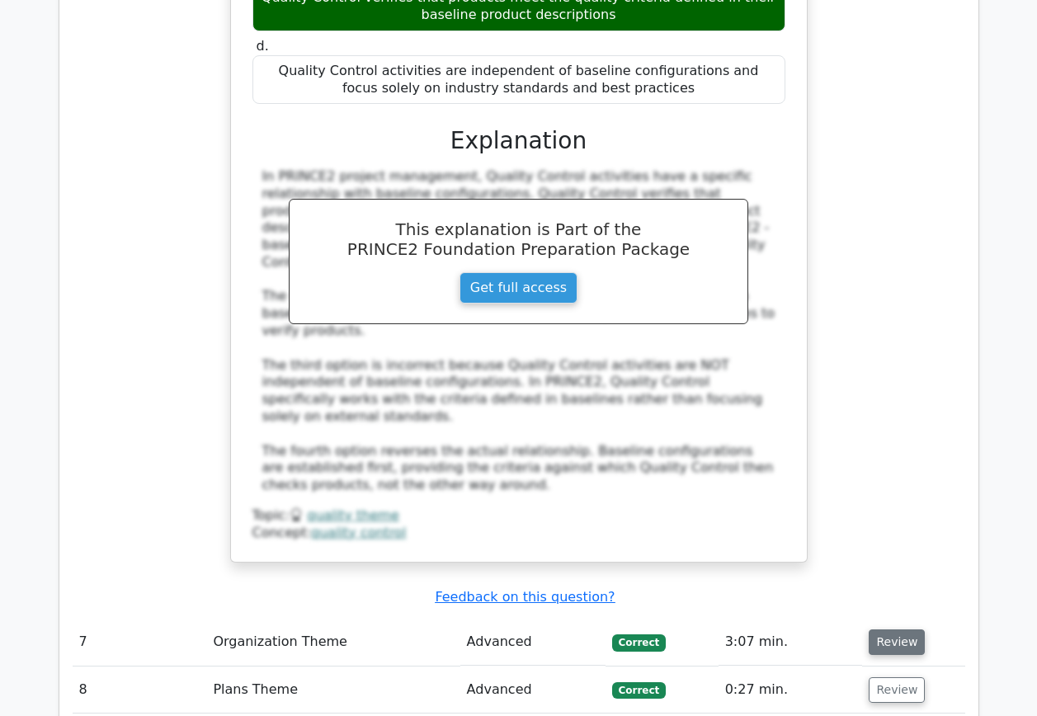
click at [887, 629] on button "Review" at bounding box center [896, 642] width 56 height 26
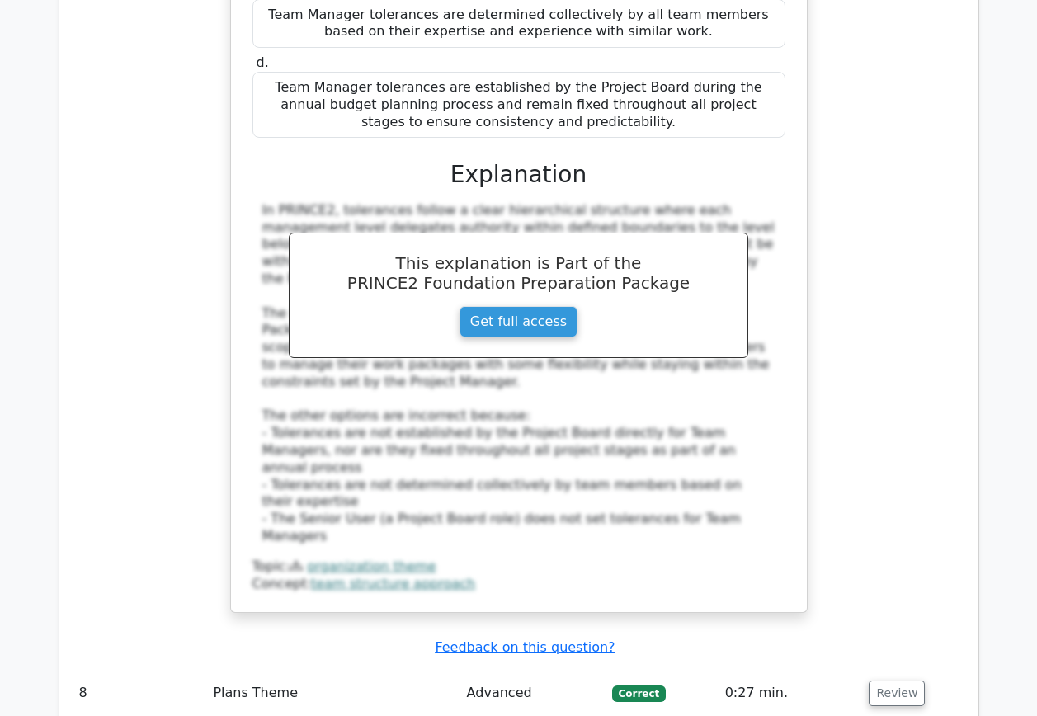
scroll to position [6598, 0]
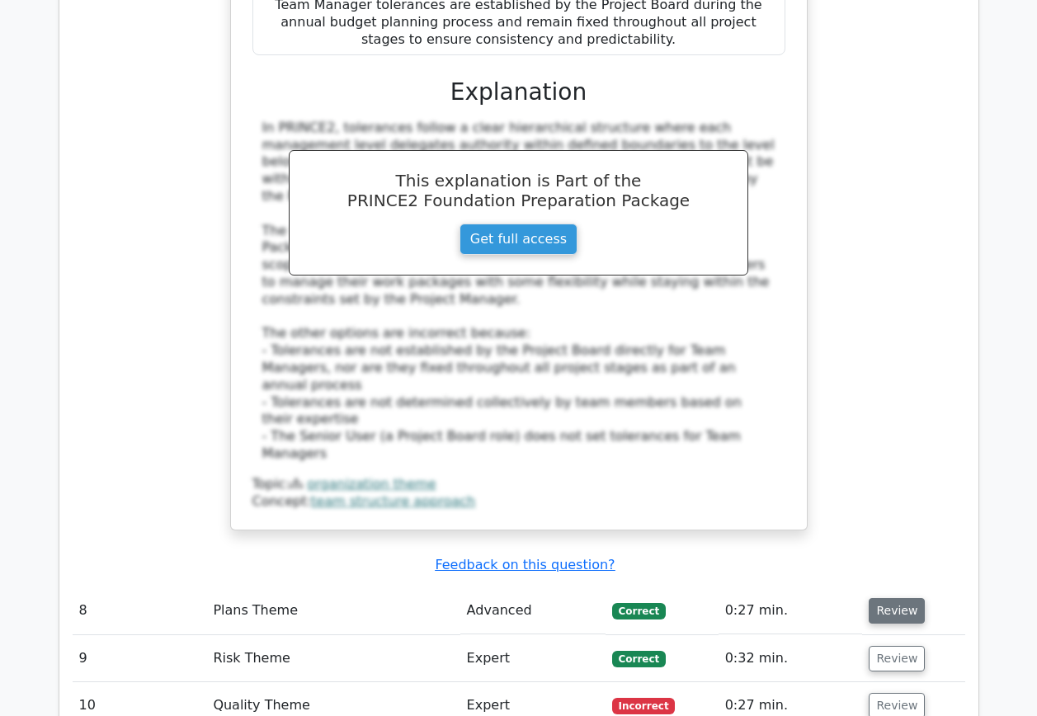
click at [902, 598] on button "Review" at bounding box center [896, 611] width 56 height 26
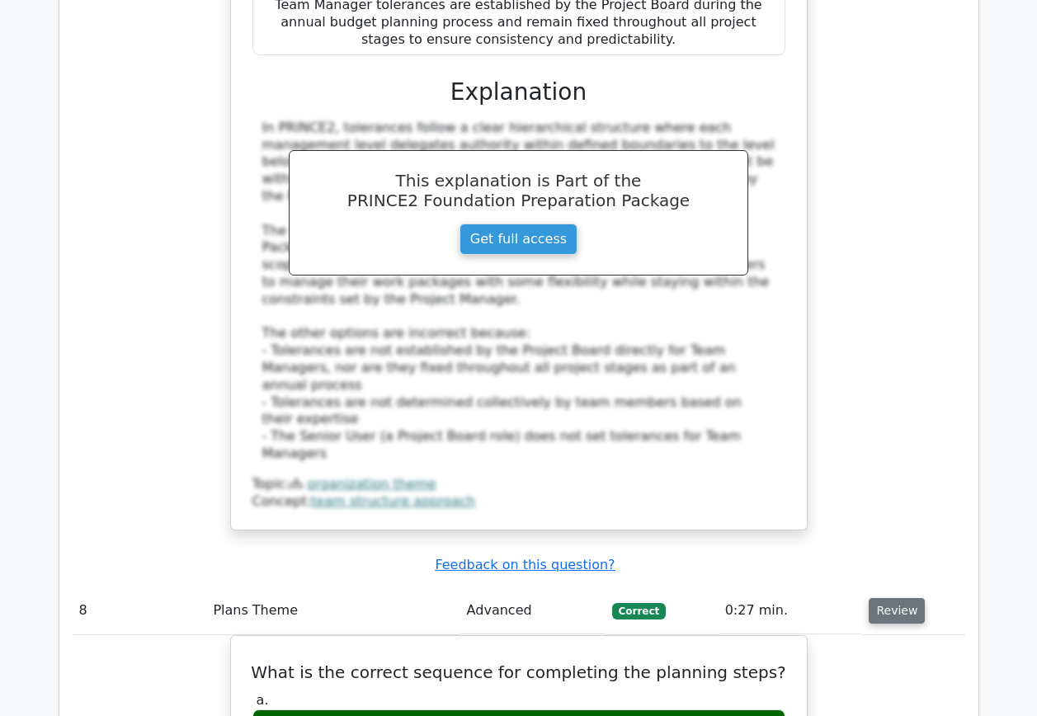
click at [890, 598] on button "Review" at bounding box center [896, 611] width 56 height 26
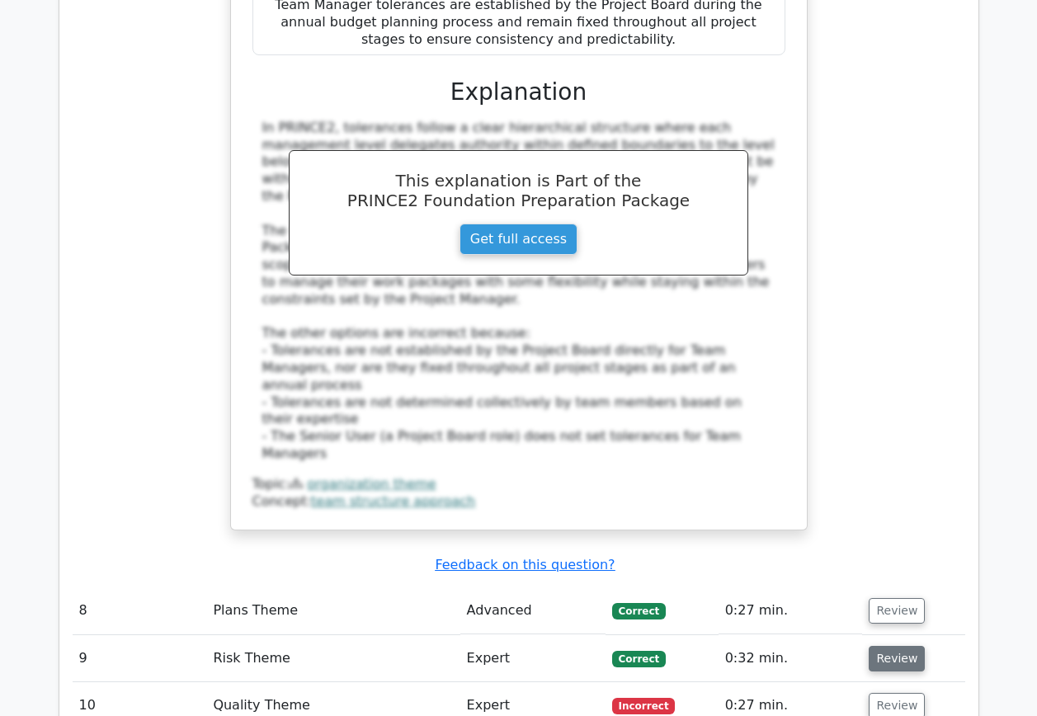
click at [886, 646] on button "Review" at bounding box center [896, 659] width 56 height 26
click at [891, 646] on button "Review" at bounding box center [896, 659] width 56 height 26
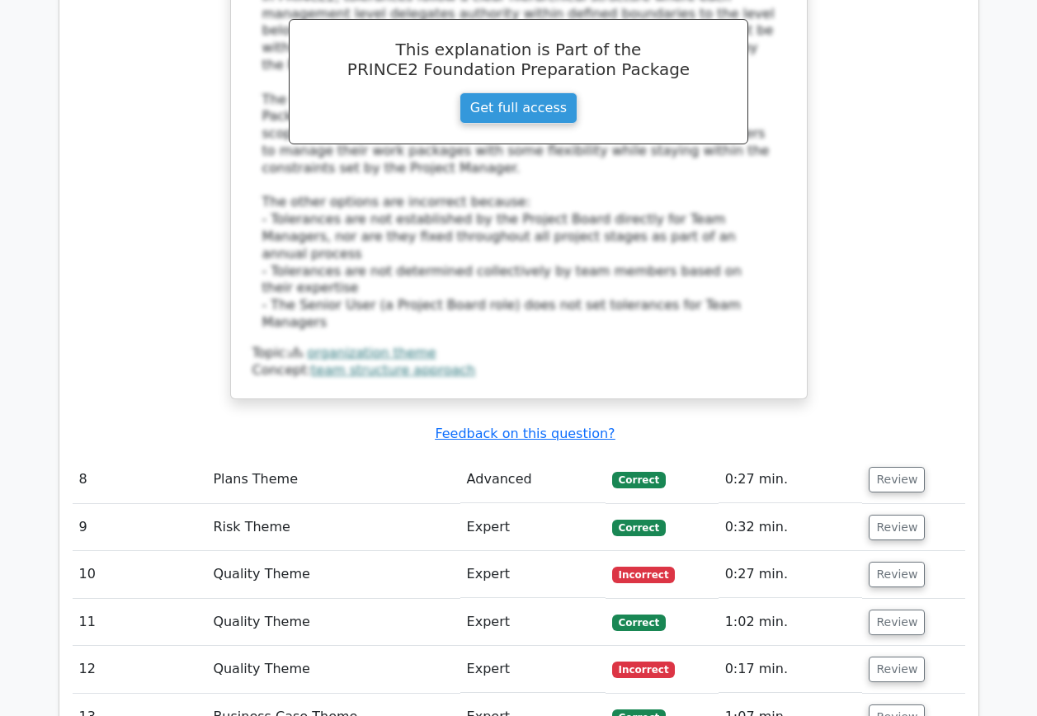
scroll to position [6763, 0]
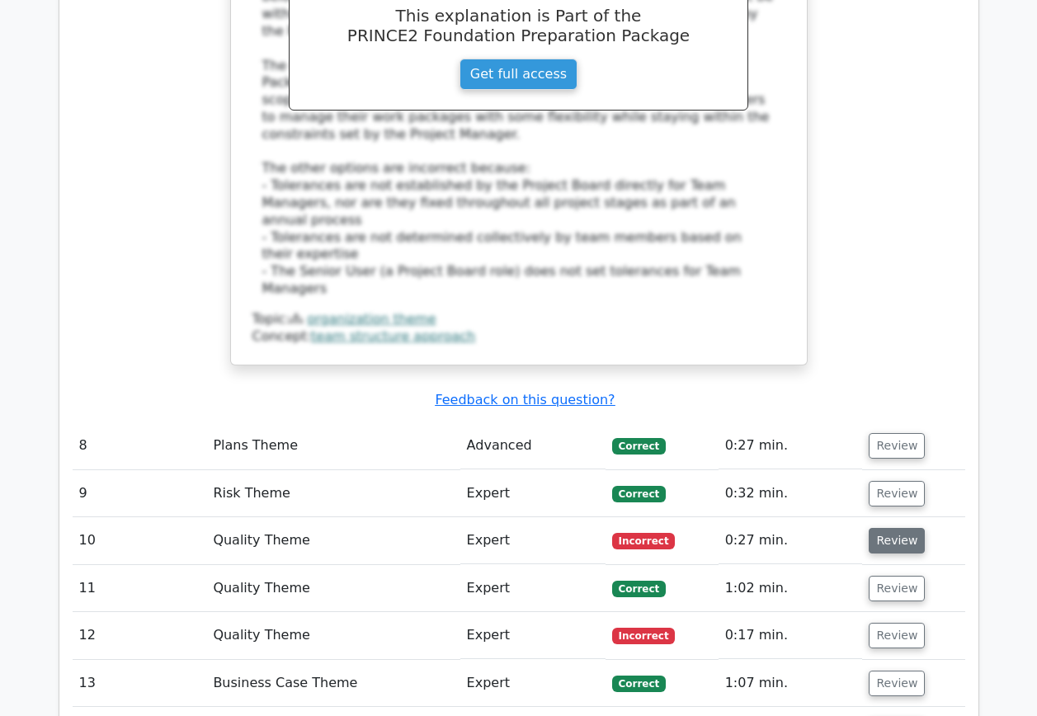
click at [889, 528] on button "Review" at bounding box center [896, 541] width 56 height 26
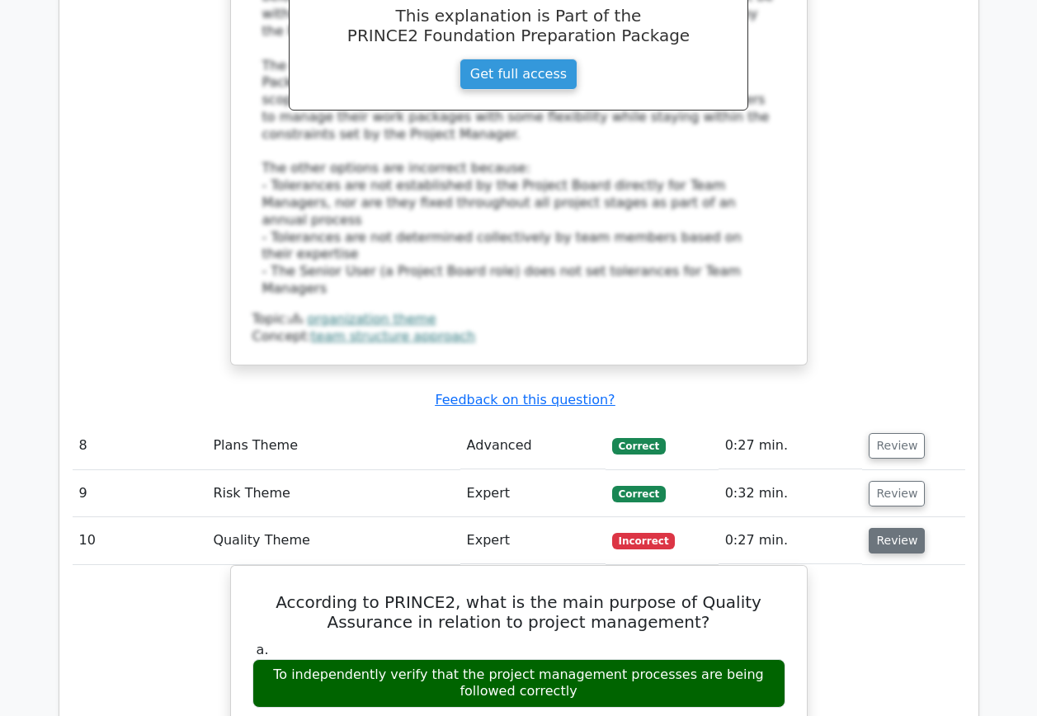
click at [885, 528] on button "Review" at bounding box center [896, 541] width 56 height 26
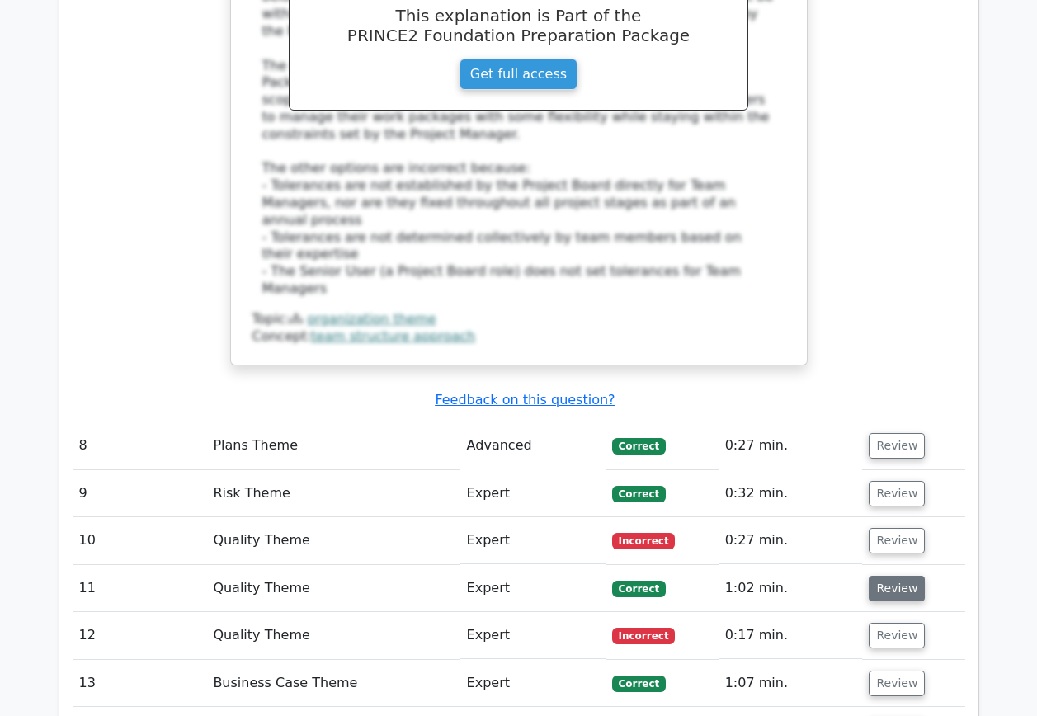
click at [895, 576] on button "Review" at bounding box center [896, 589] width 56 height 26
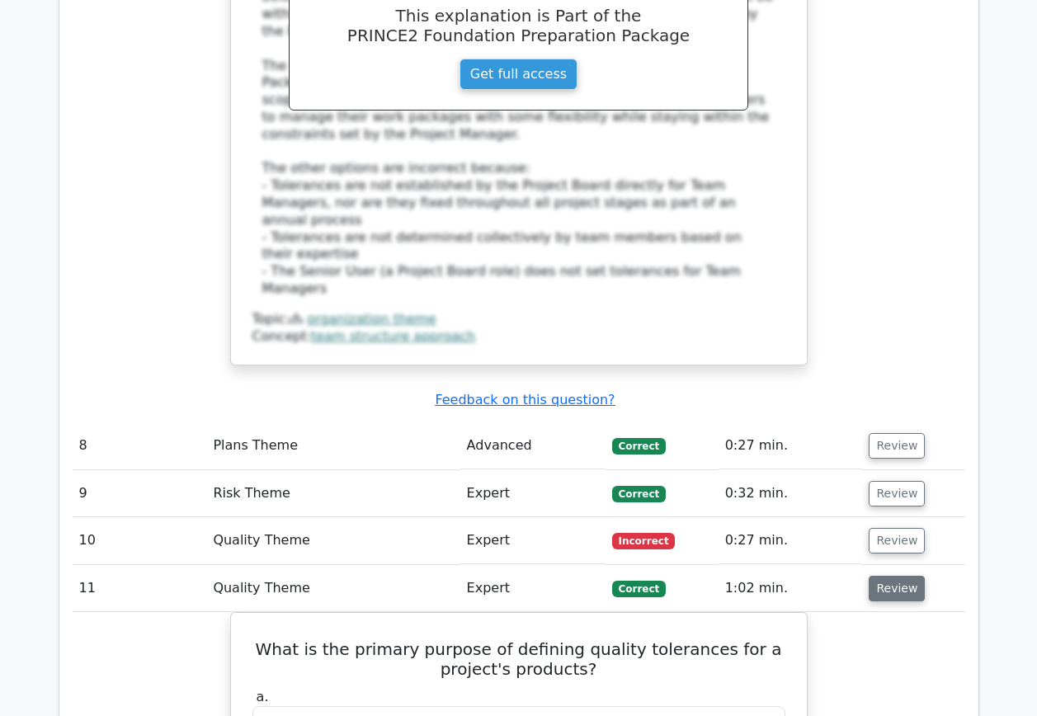
click at [891, 576] on button "Review" at bounding box center [896, 589] width 56 height 26
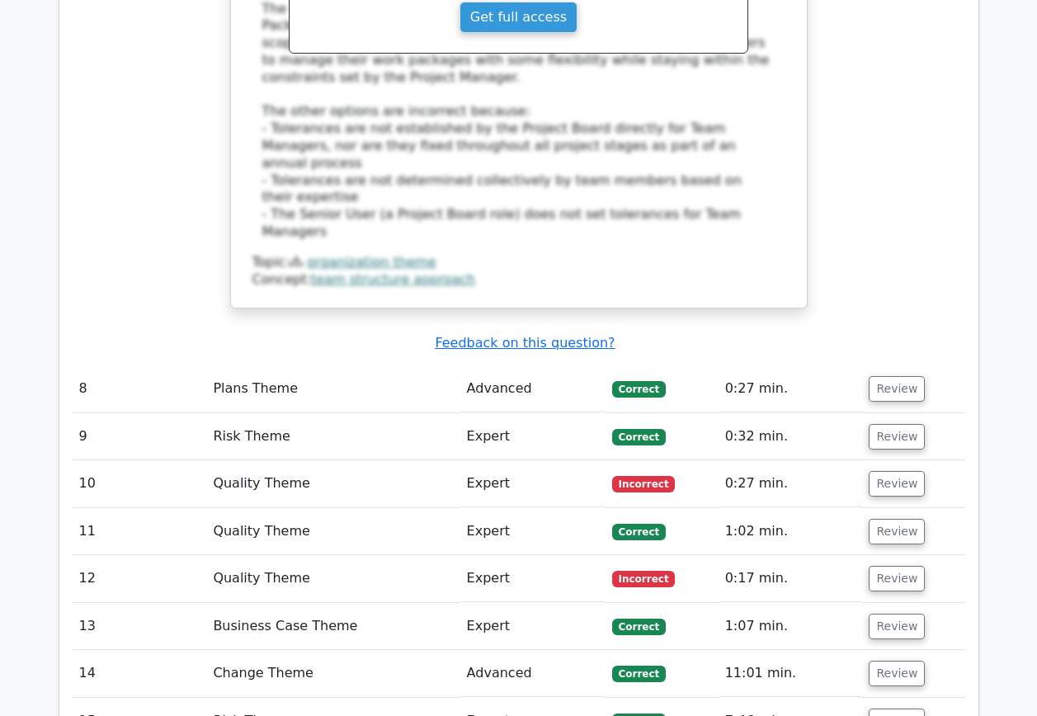
scroll to position [6845, 0]
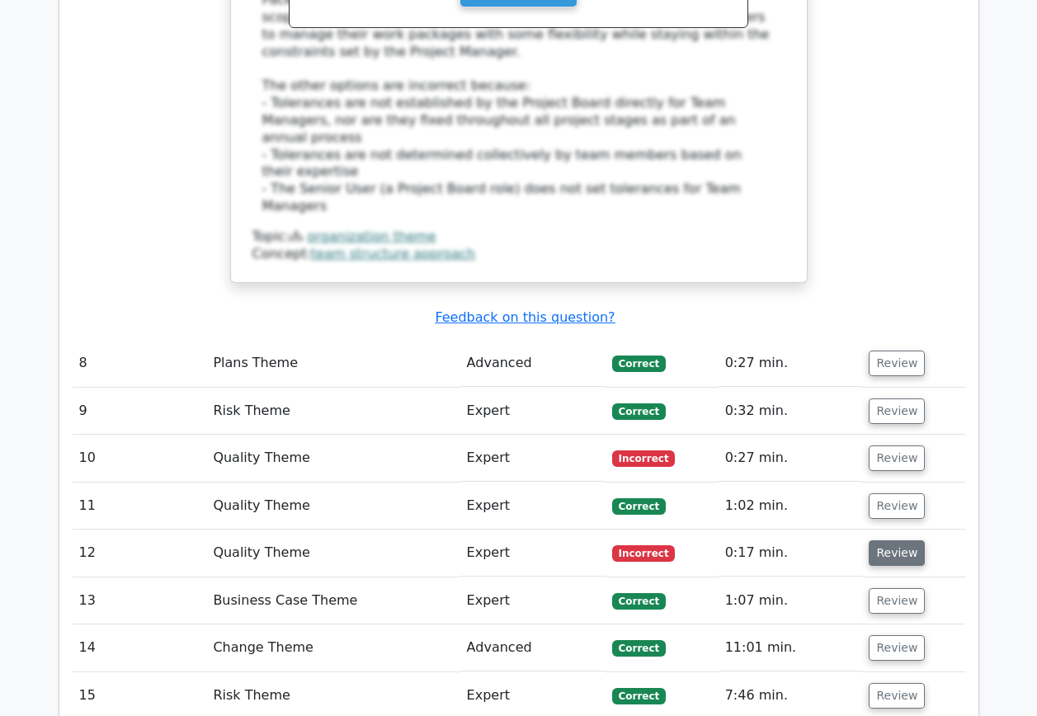
click at [890, 540] on button "Review" at bounding box center [896, 553] width 56 height 26
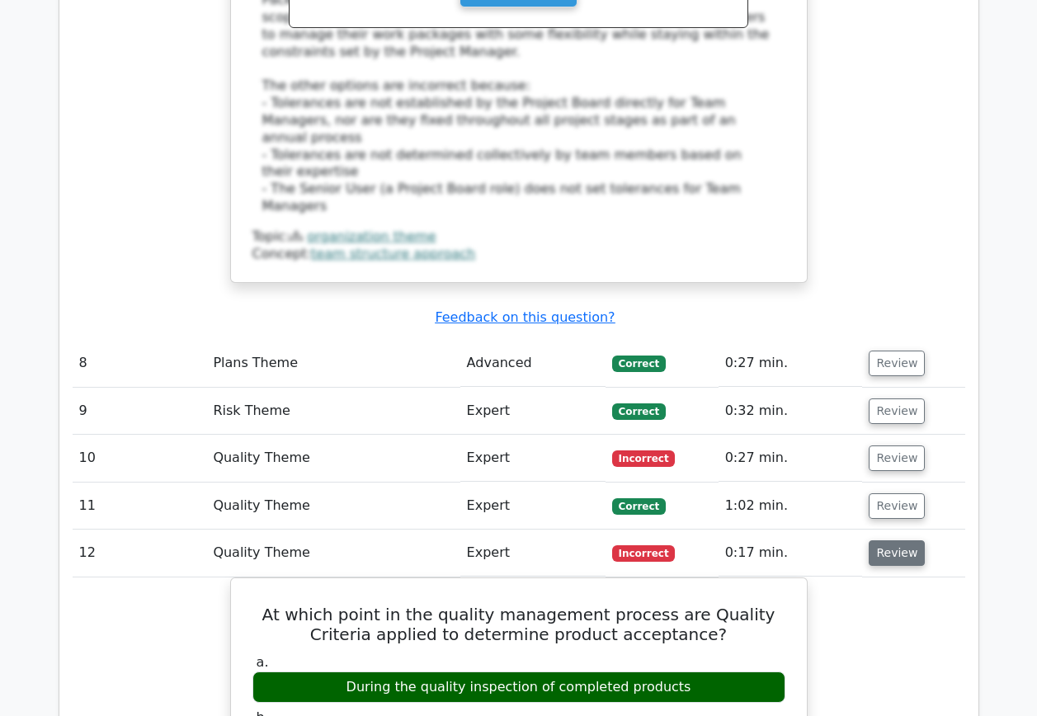
click at [878, 540] on button "Review" at bounding box center [896, 553] width 56 height 26
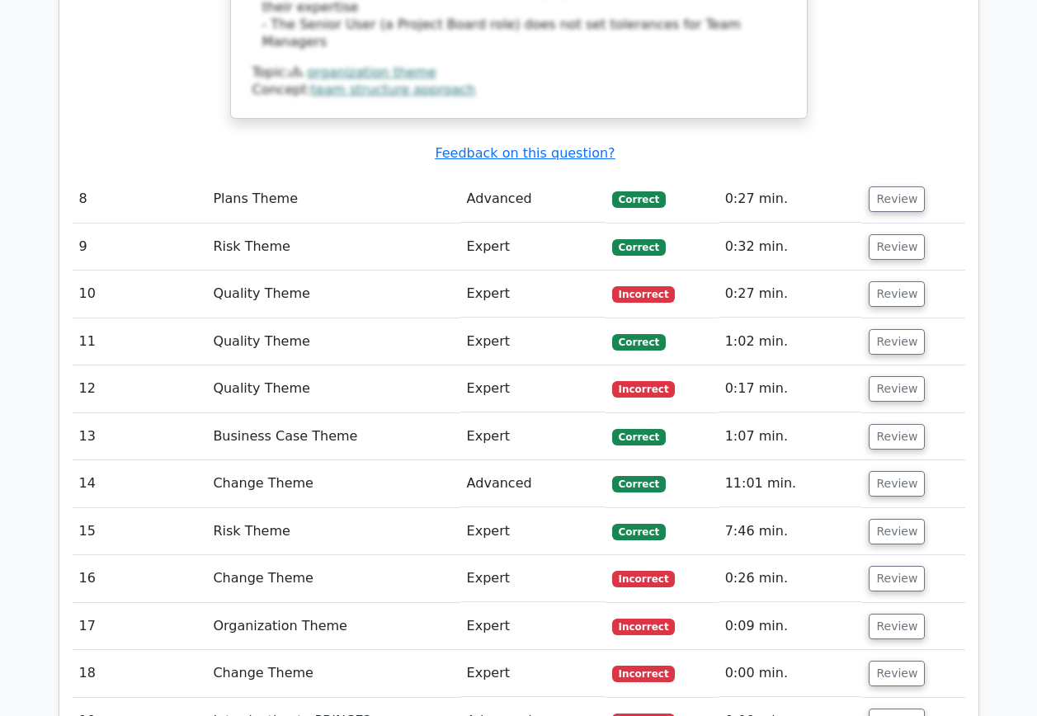
scroll to position [7010, 0]
click at [885, 423] on button "Review" at bounding box center [896, 436] width 56 height 26
click at [897, 423] on button "Review" at bounding box center [896, 436] width 56 height 26
click at [890, 423] on button "Review" at bounding box center [896, 436] width 56 height 26
click at [896, 470] on button "Review" at bounding box center [896, 483] width 56 height 26
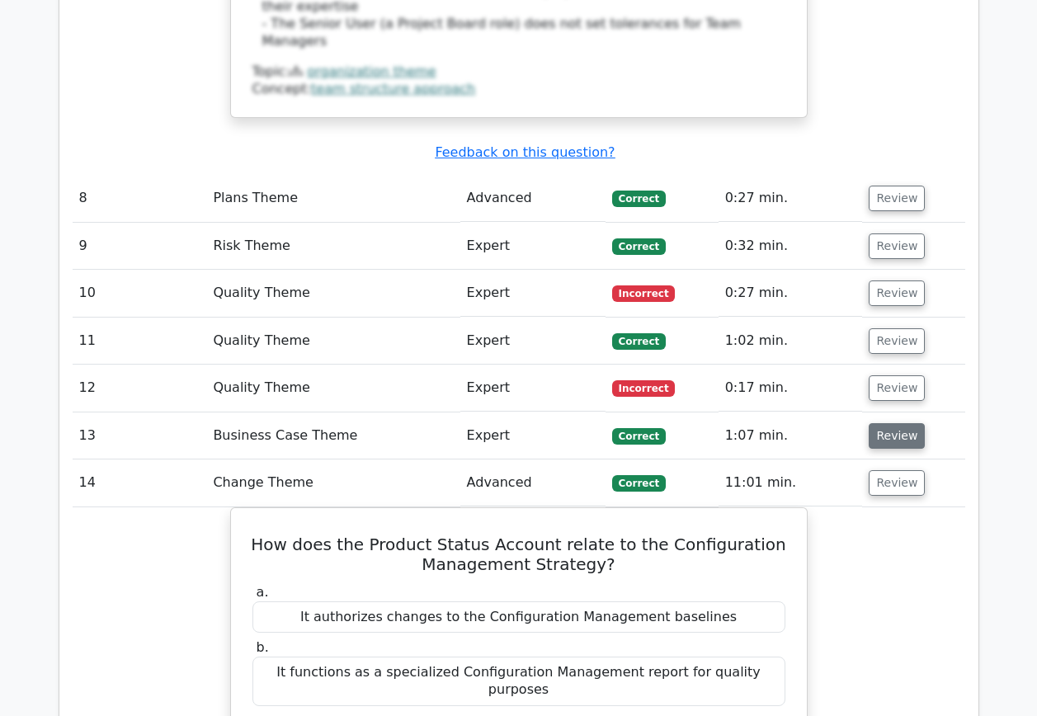
click at [894, 423] on button "Review" at bounding box center [896, 436] width 56 height 26
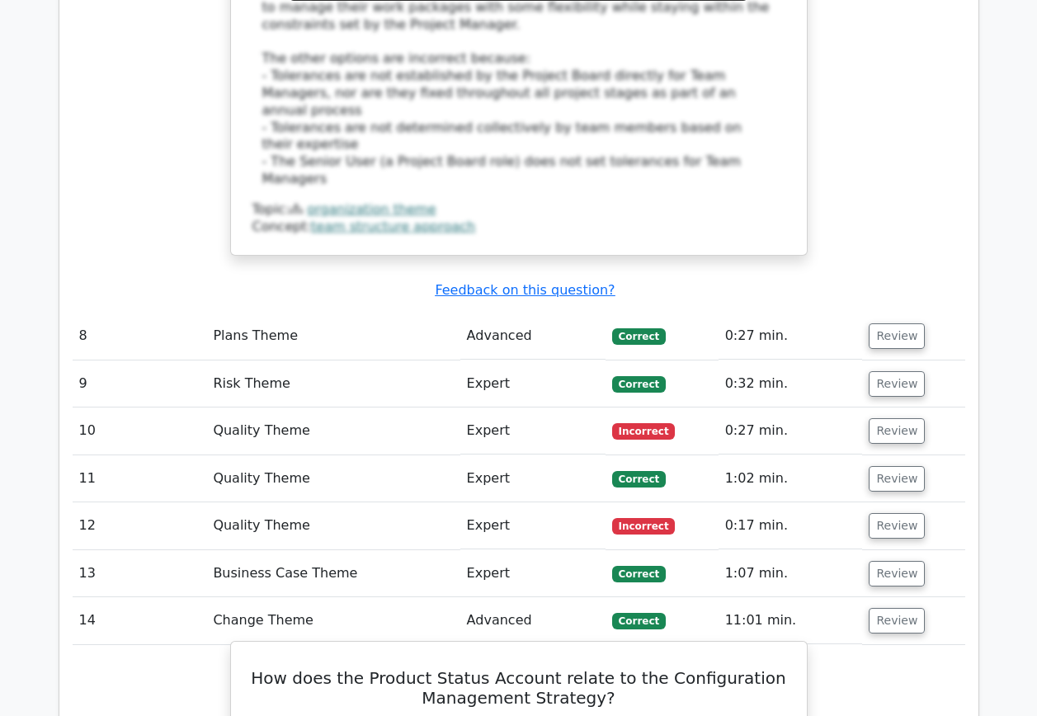
scroll to position [6845, 0]
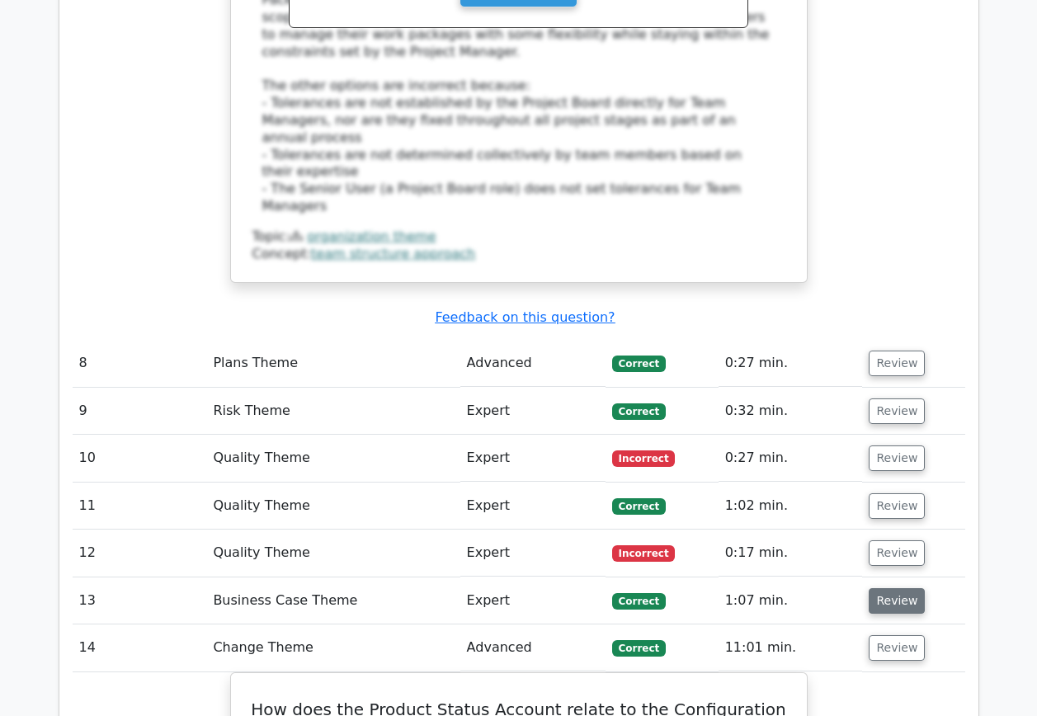
click at [896, 588] on button "Review" at bounding box center [896, 601] width 56 height 26
click at [880, 588] on button "Review" at bounding box center [896, 601] width 56 height 26
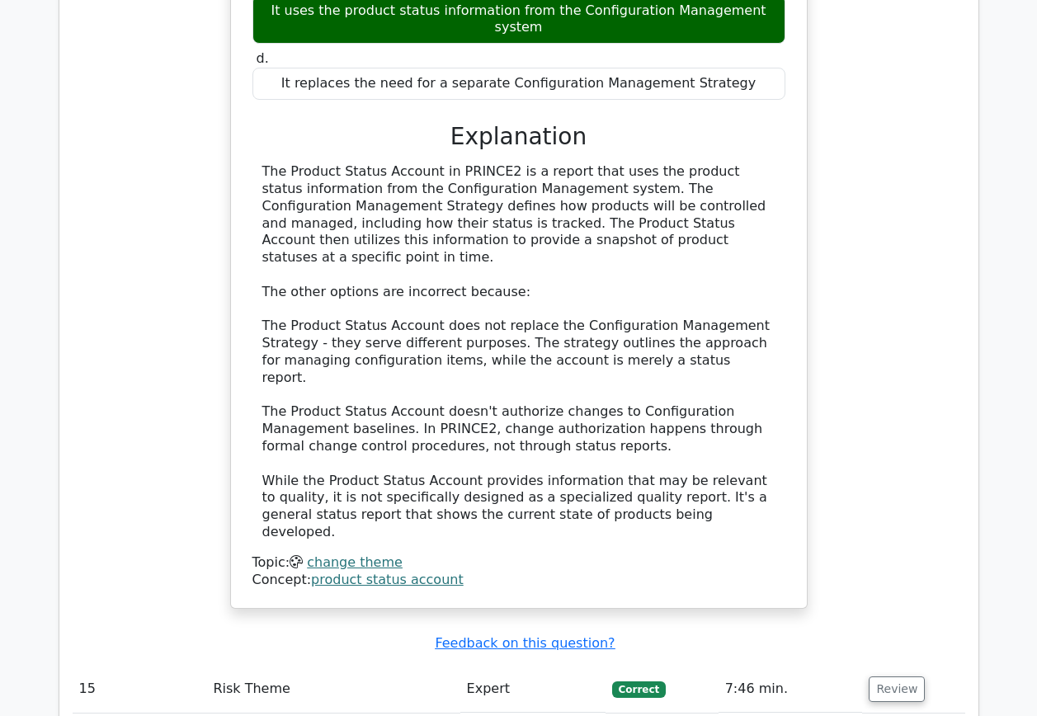
scroll to position [7753, 0]
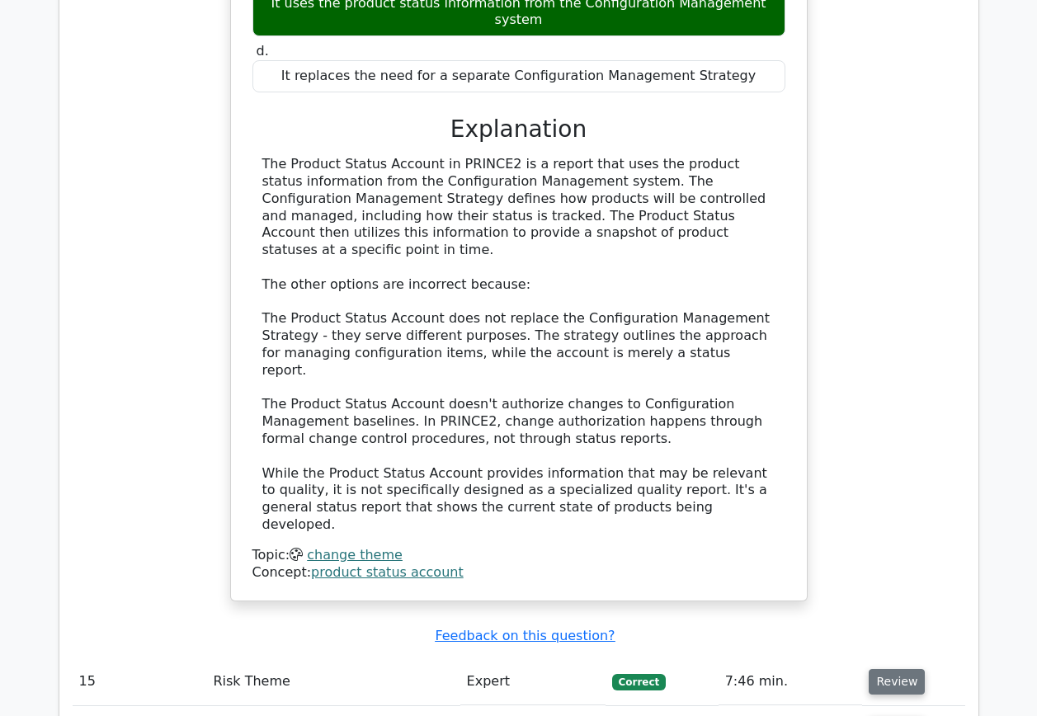
click at [901, 669] on button "Review" at bounding box center [896, 682] width 56 height 26
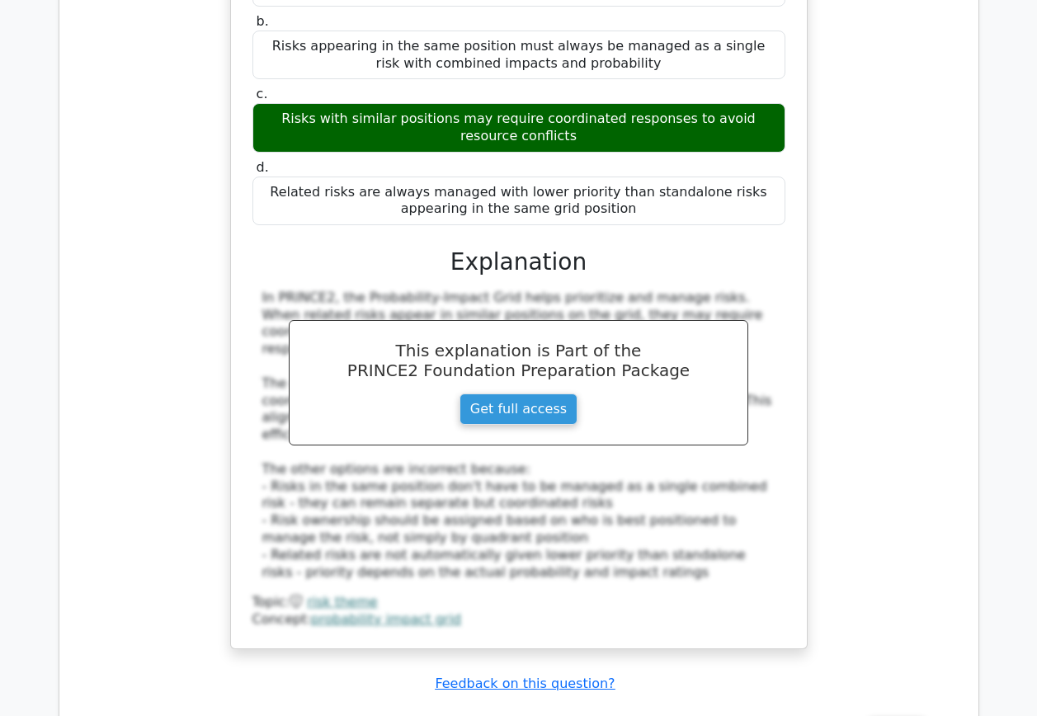
scroll to position [8577, 0]
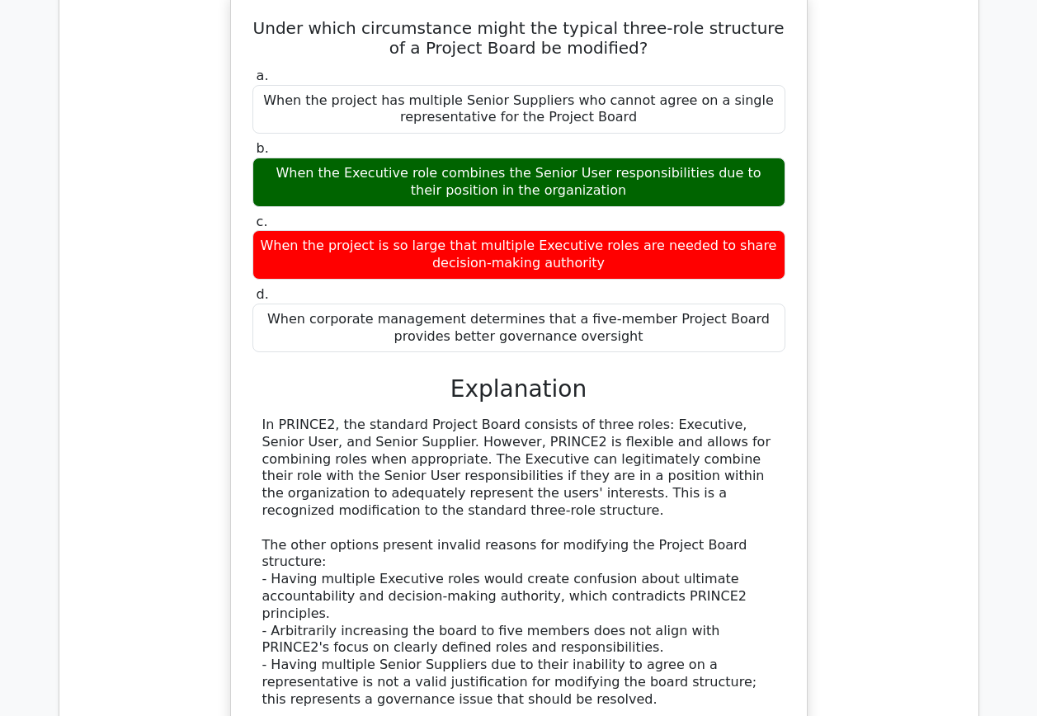
scroll to position [9484, 0]
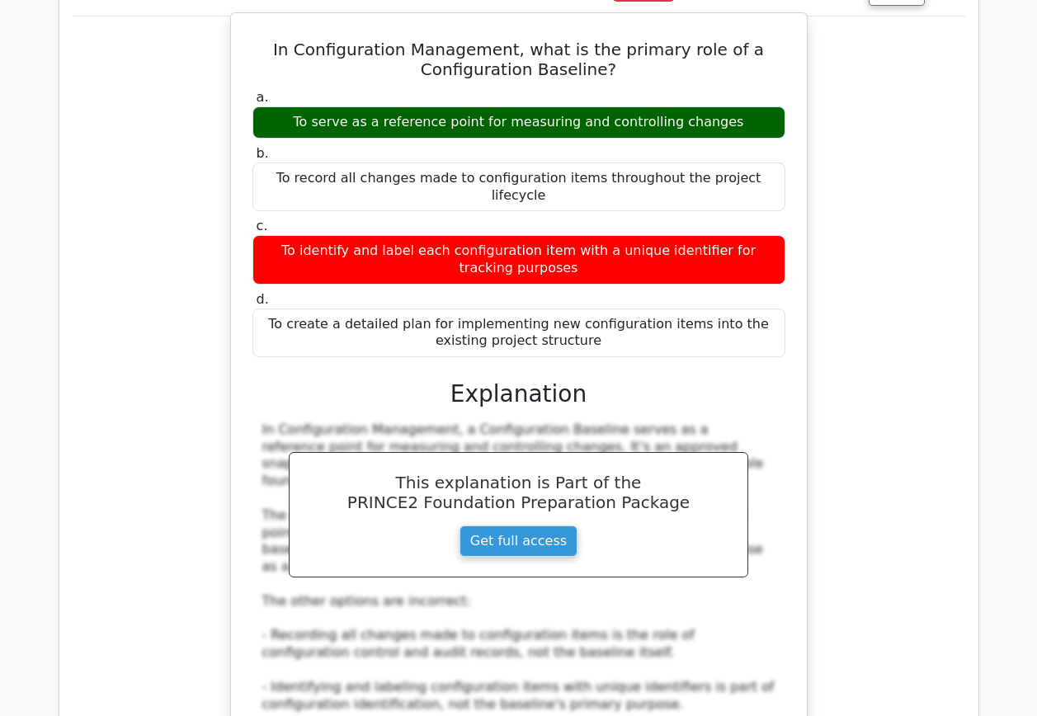
scroll to position [10309, 0]
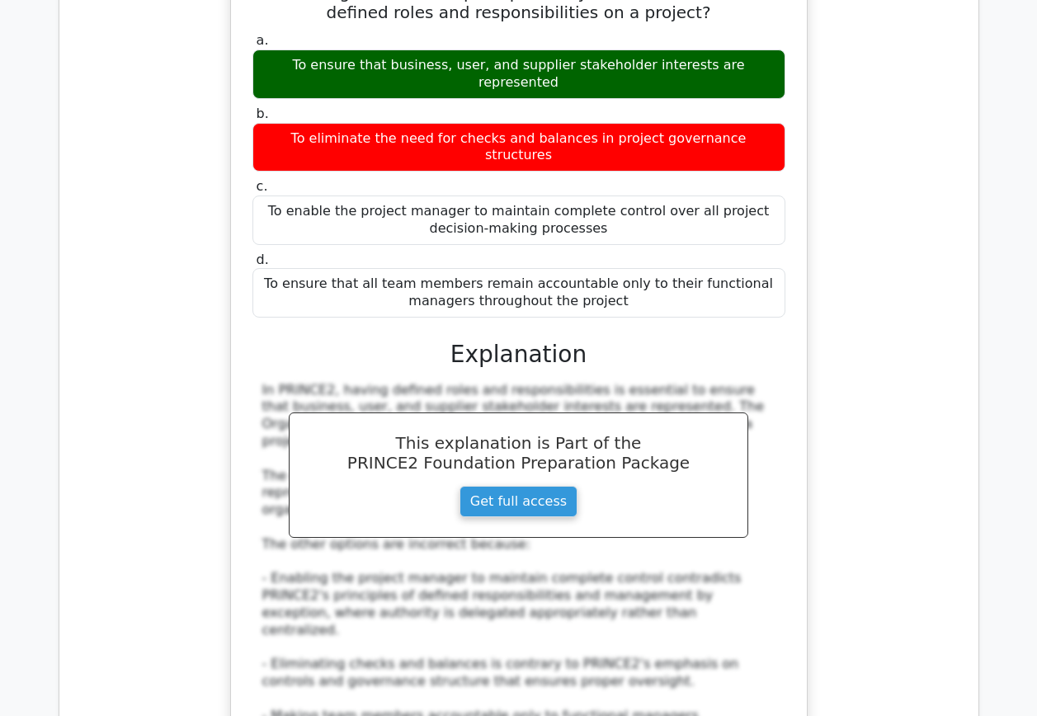
scroll to position [11299, 0]
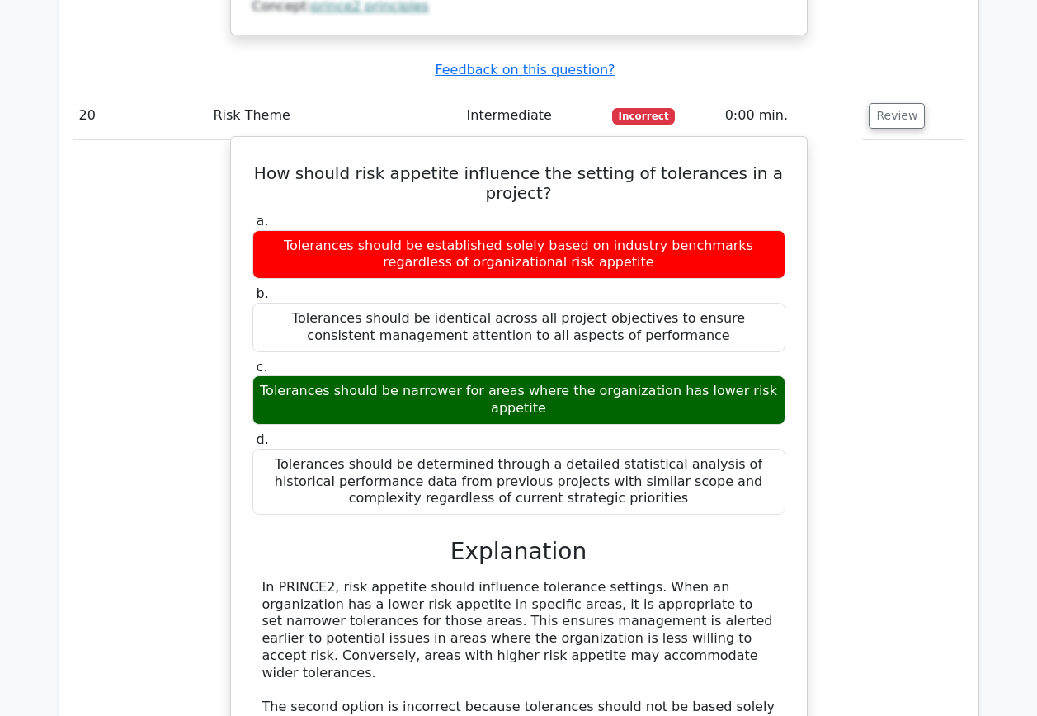
scroll to position [12124, 0]
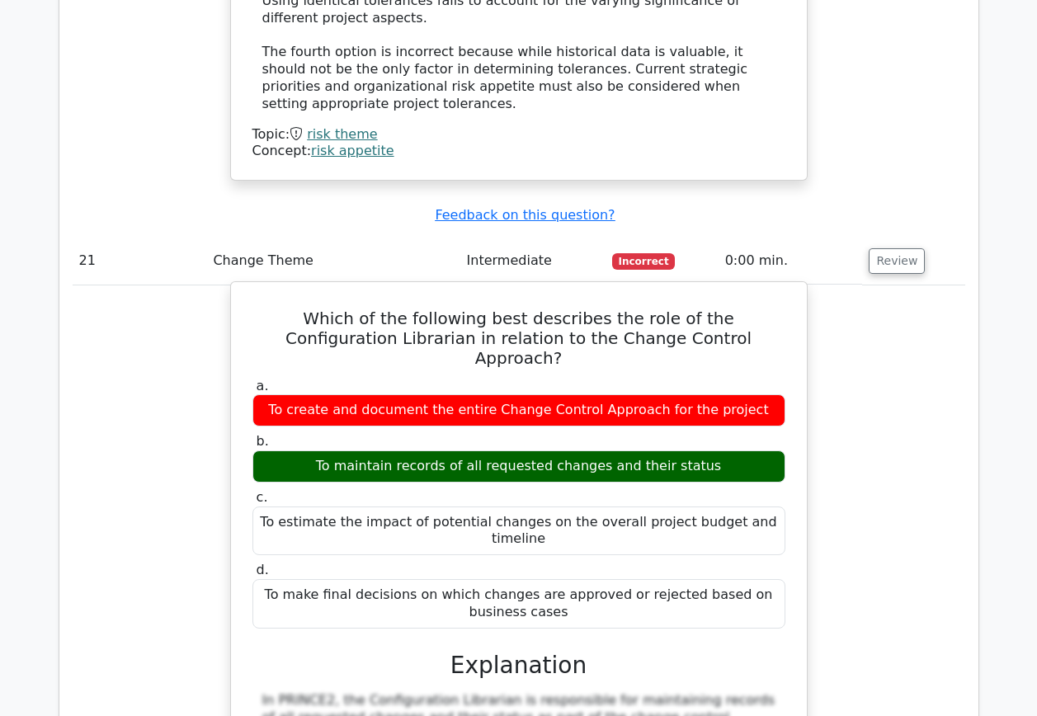
scroll to position [12866, 0]
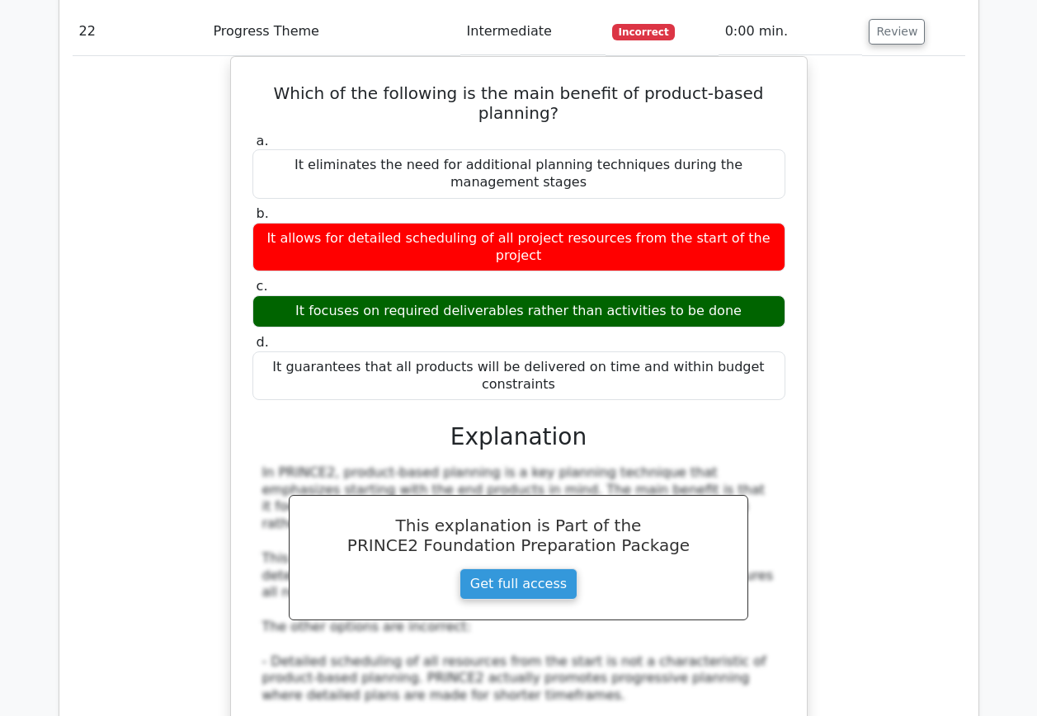
scroll to position [14021, 0]
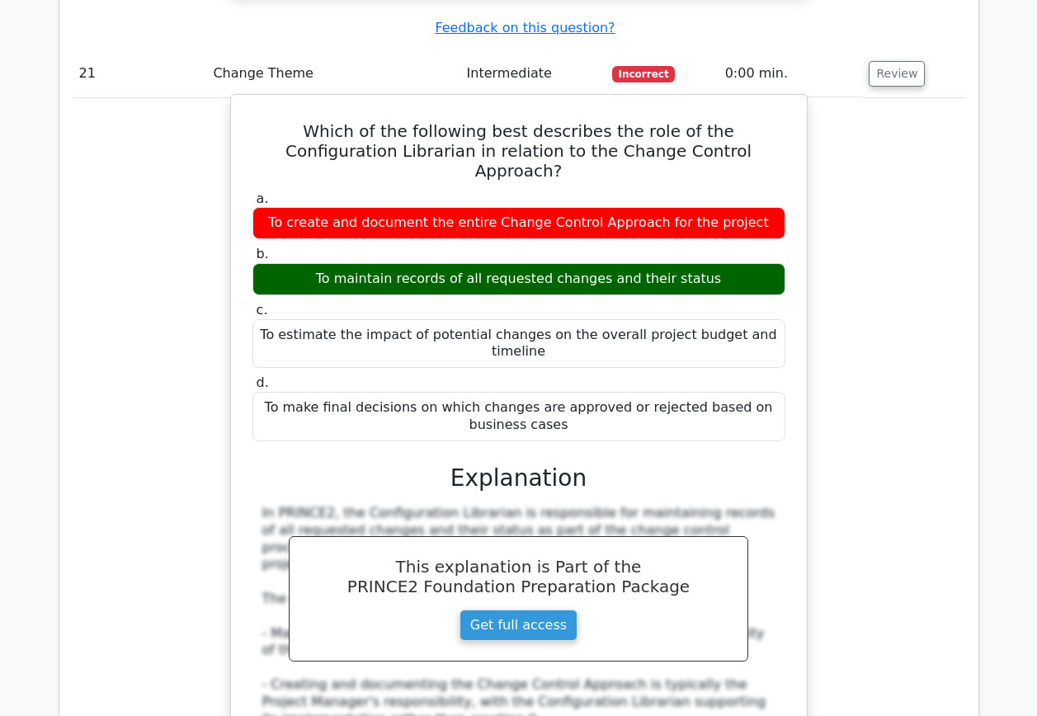
scroll to position [12866, 0]
